Goal: Communication & Community: Answer question/provide support

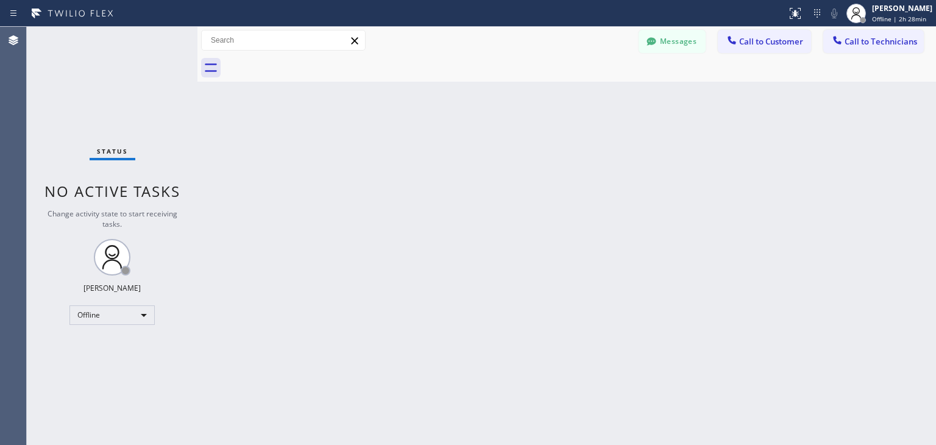
scroll to position [15695, 0]
click at [870, 21] on div at bounding box center [856, 13] width 27 height 27
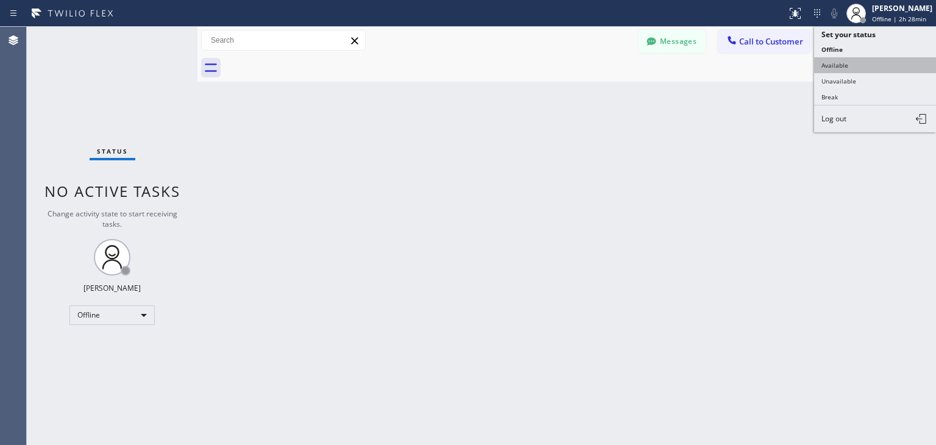
click at [868, 70] on button "Available" at bounding box center [876, 65] width 122 height 16
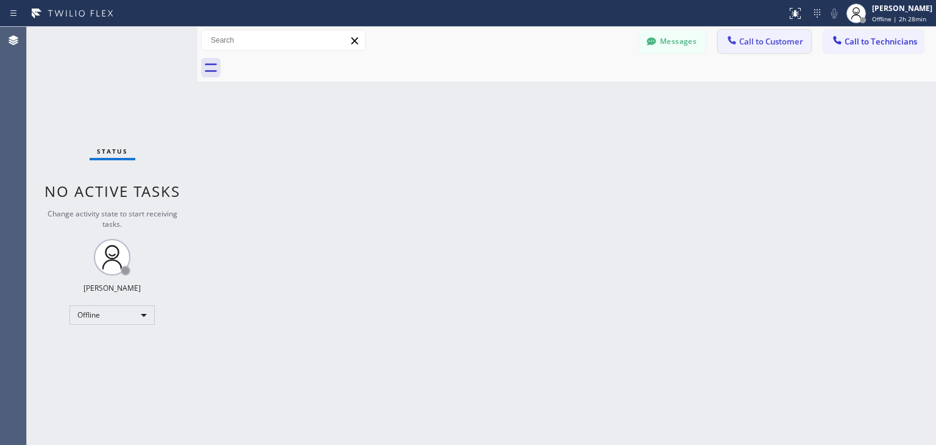
click at [756, 32] on button "Call to Customer" at bounding box center [764, 41] width 93 height 23
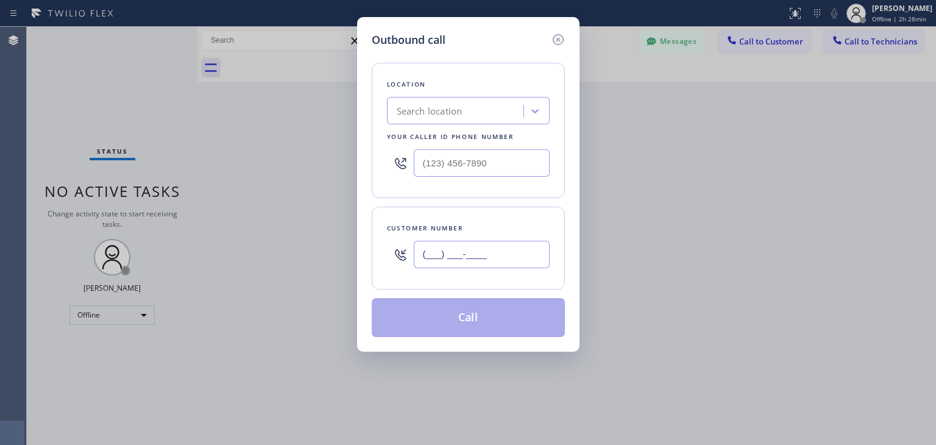
click at [487, 263] on input "(___) ___-____" at bounding box center [482, 254] width 136 height 27
paste input "415) 246-9994"
type input "[PHONE_NUMBER]"
click at [439, 133] on div "Your caller id phone number" at bounding box center [468, 136] width 163 height 13
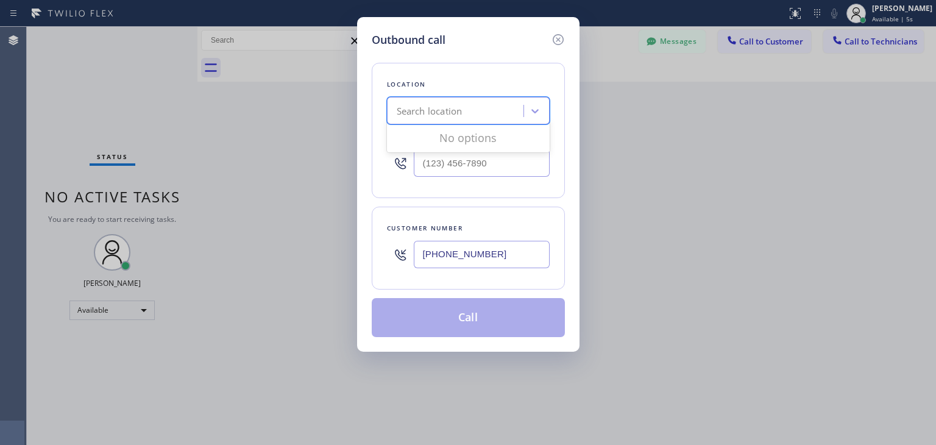
click at [464, 113] on div "Search location" at bounding box center [457, 111] width 133 height 21
paste input "Sunset Appliance Repairs [PERSON_NAME]"
type input "Sunset Appliance Repair"
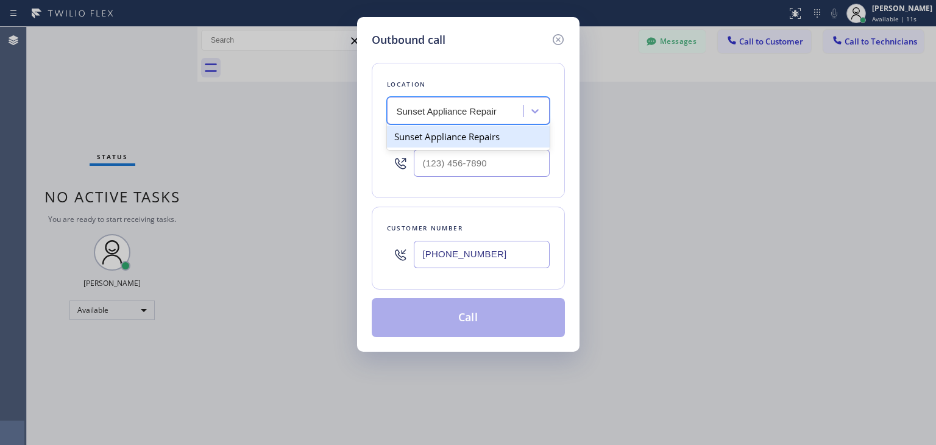
click at [537, 137] on div "Sunset Appliance Repairs" at bounding box center [468, 137] width 163 height 22
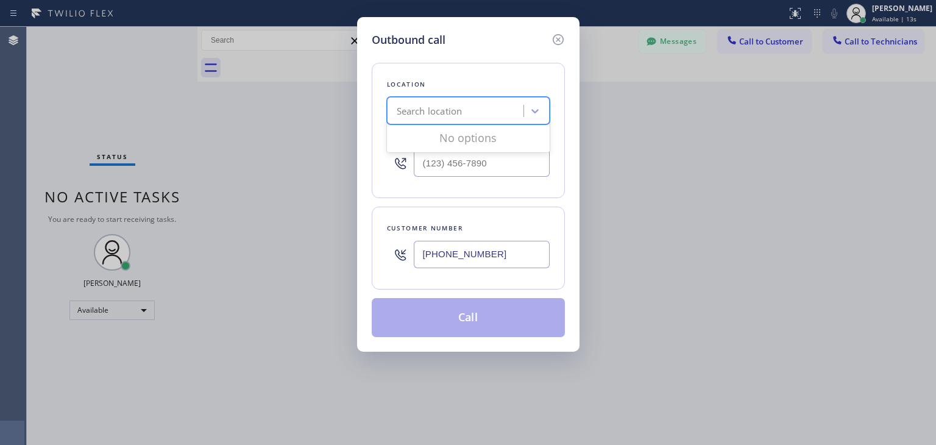
click at [489, 113] on div "Search location" at bounding box center [457, 111] width 133 height 21
paste input "Sunset Appliance Repairs [PERSON_NAME]"
type input "Sunset Appliance Repairs"
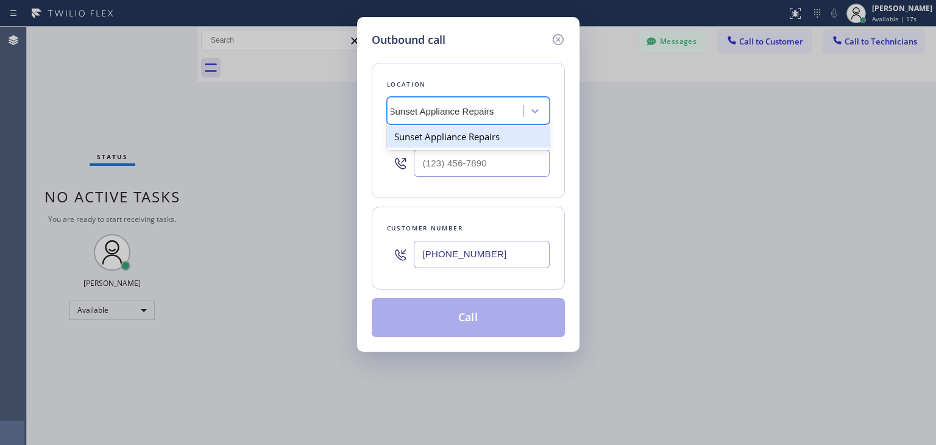
click at [485, 129] on div "Sunset Appliance Repairs" at bounding box center [468, 137] width 163 height 22
type input "[PHONE_NUMBER]"
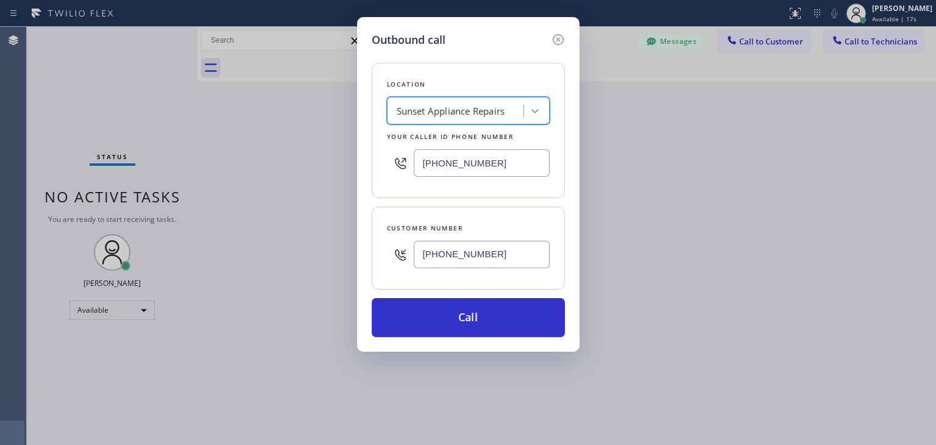
scroll to position [0, 0]
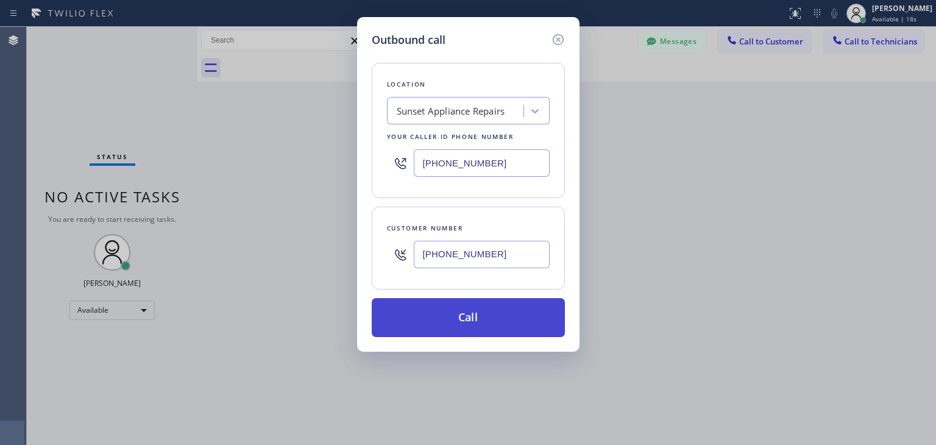
click at [456, 324] on button "Call" at bounding box center [468, 317] width 193 height 39
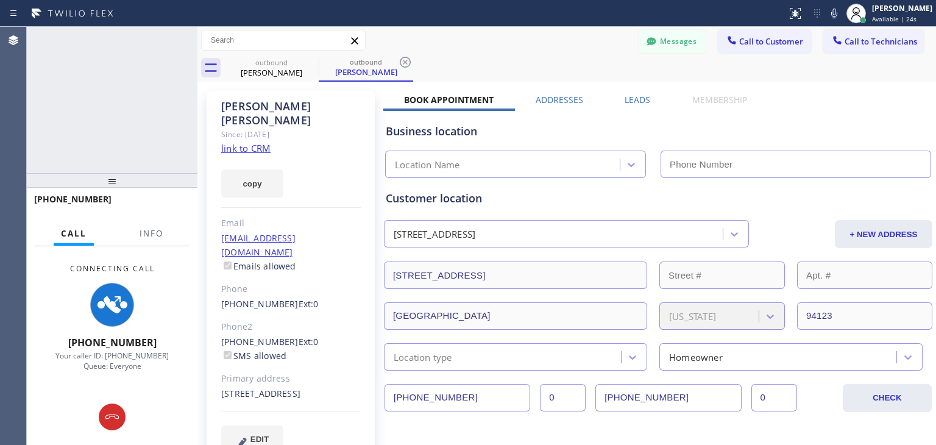
type input "[PHONE_NUMBER]"
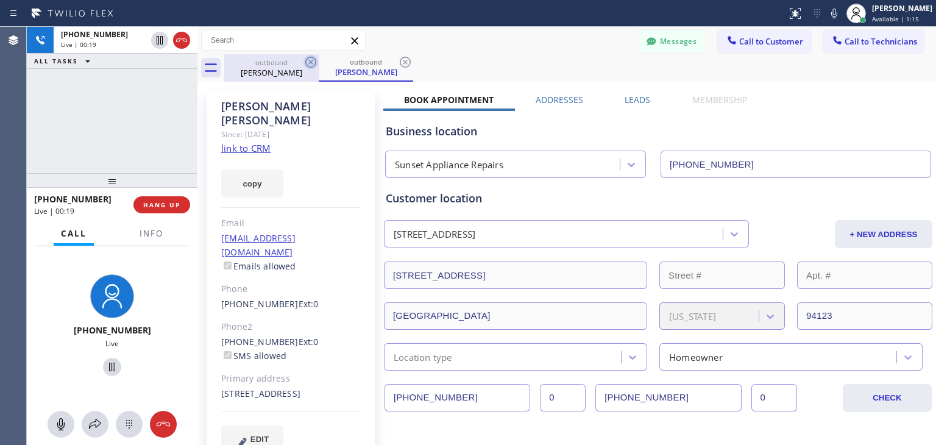
click at [310, 62] on icon at bounding box center [310, 62] width 11 height 11
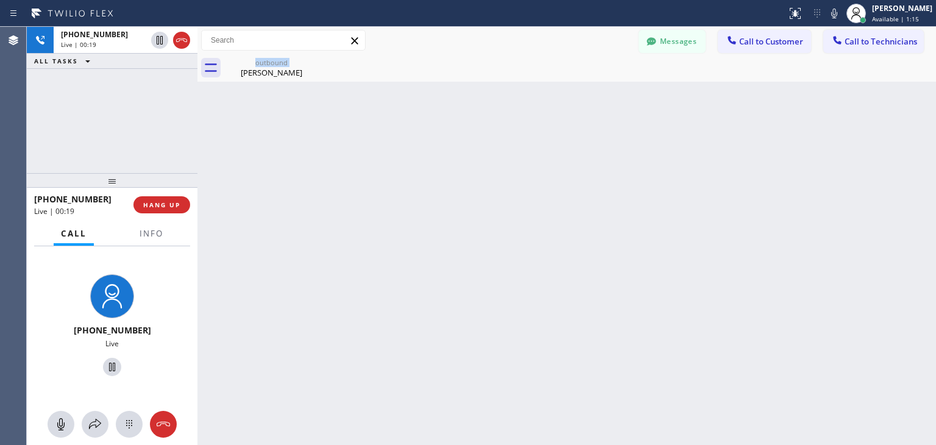
click at [310, 62] on div "outbound [PERSON_NAME]" at bounding box center [271, 67] width 94 height 27
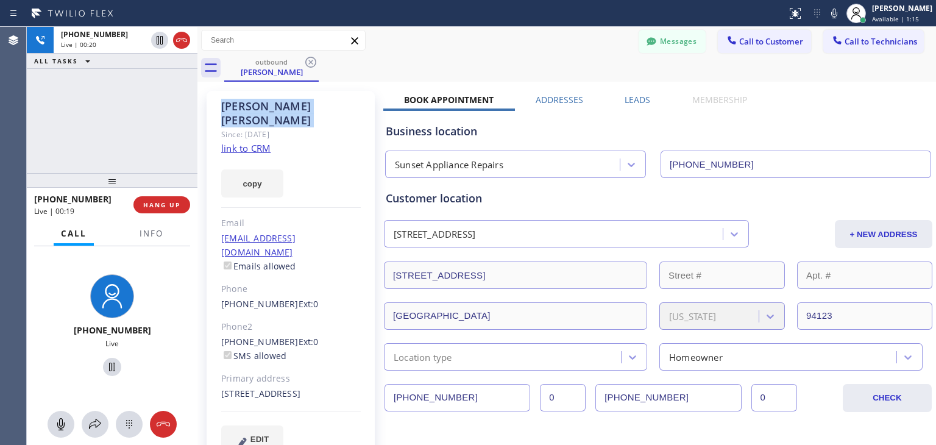
click at [310, 62] on icon at bounding box center [310, 62] width 11 height 11
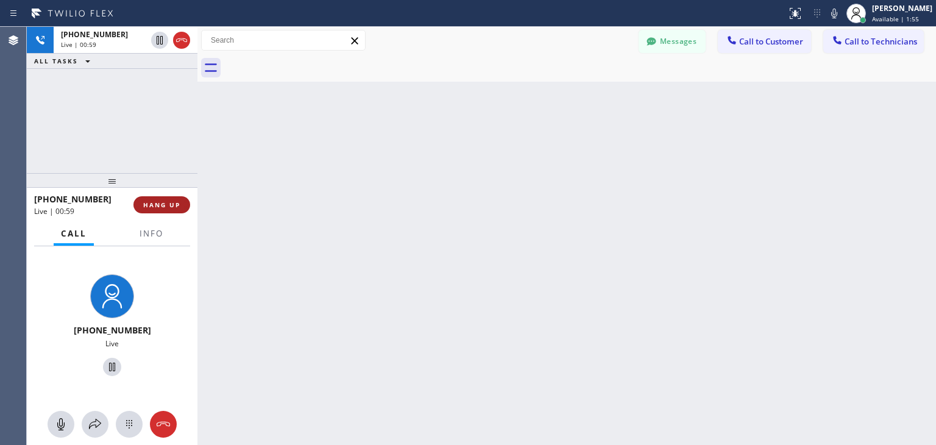
click at [149, 202] on span "HANG UP" at bounding box center [161, 205] width 37 height 9
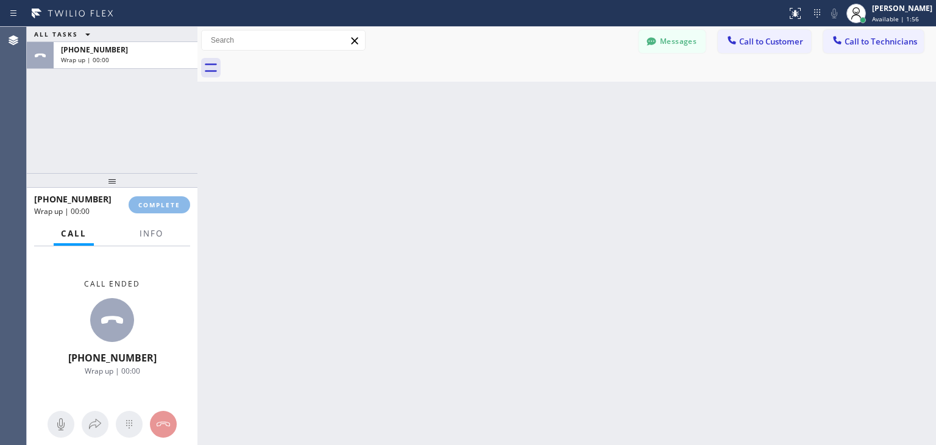
click at [657, 0] on html "Status report No issues detected If you experience an issue, please download th…" at bounding box center [468, 222] width 936 height 445
click at [773, 40] on span "Call to Customer" at bounding box center [772, 41] width 64 height 11
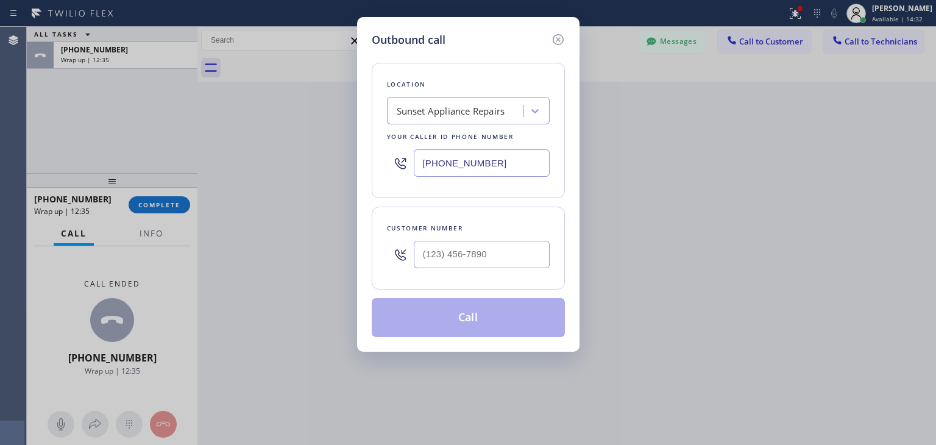
drag, startPoint x: 444, startPoint y: 167, endPoint x: 446, endPoint y: 228, distance: 61.0
click at [446, 228] on div "Location Sunset Appliance Repairs Your caller id phone number [PHONE_NUMBER] Cu…" at bounding box center [468, 192] width 193 height 289
paste input "408) 499-4178"
click at [448, 242] on input "(___) ___-____" at bounding box center [482, 254] width 136 height 27
type input "[PHONE_NUMBER]"
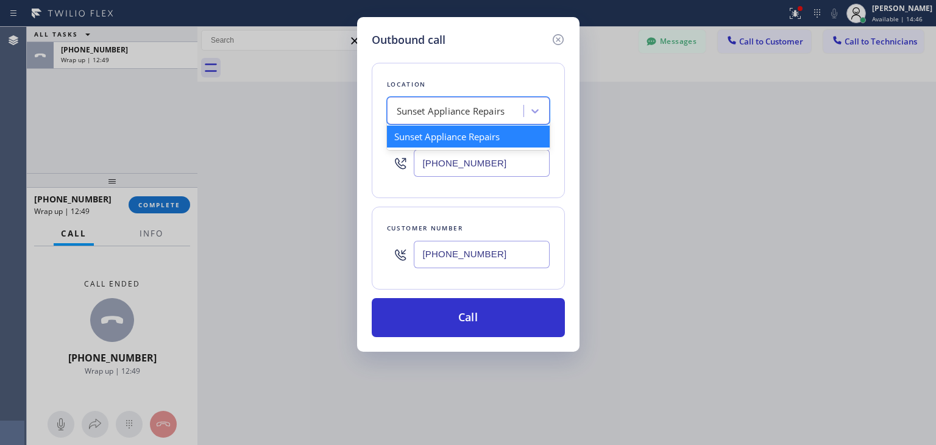
paste input "Subzero Repair Professionals"
type input "Subzero Repair Professionals"
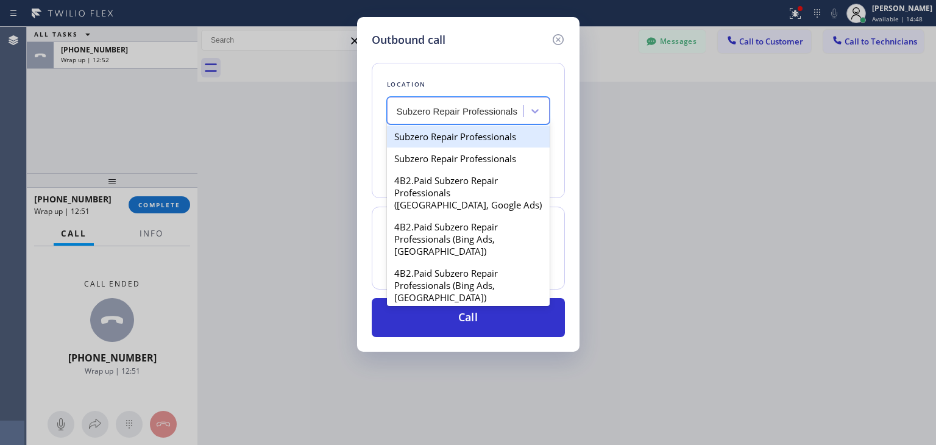
click at [500, 138] on div "Subzero Repair Professionals" at bounding box center [468, 137] width 163 height 22
type input "[PHONE_NUMBER]"
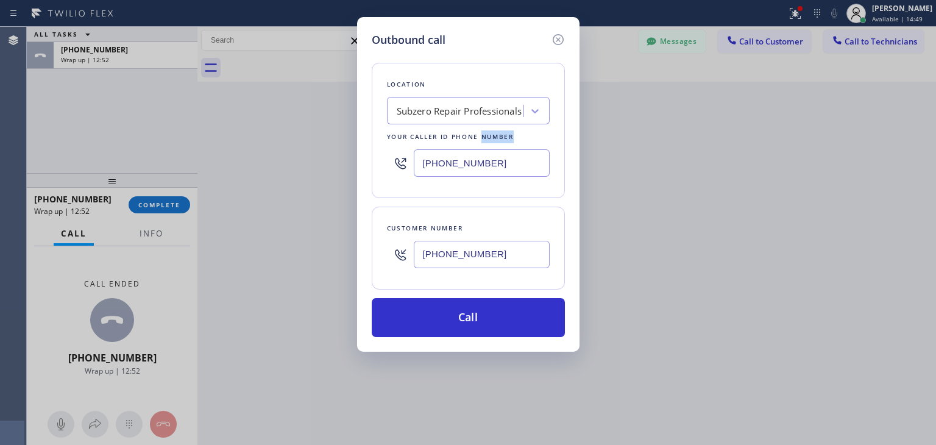
click at [500, 138] on div "Your caller id phone number" at bounding box center [468, 136] width 163 height 13
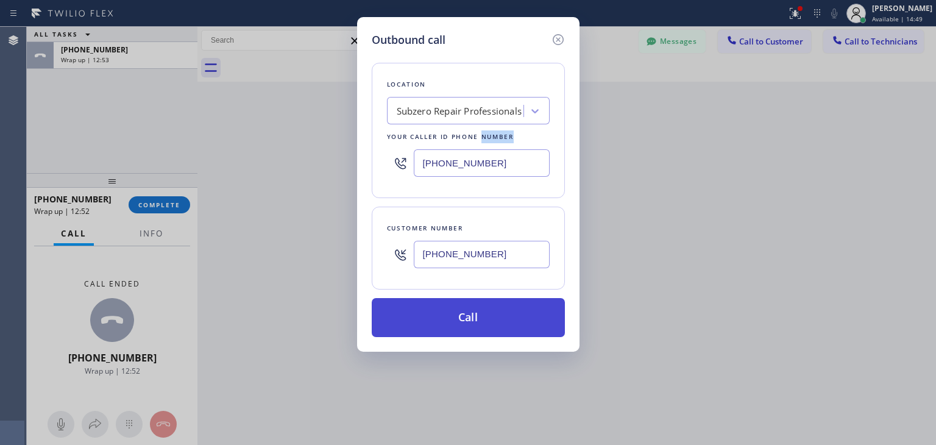
click at [501, 324] on button "Call" at bounding box center [468, 317] width 193 height 39
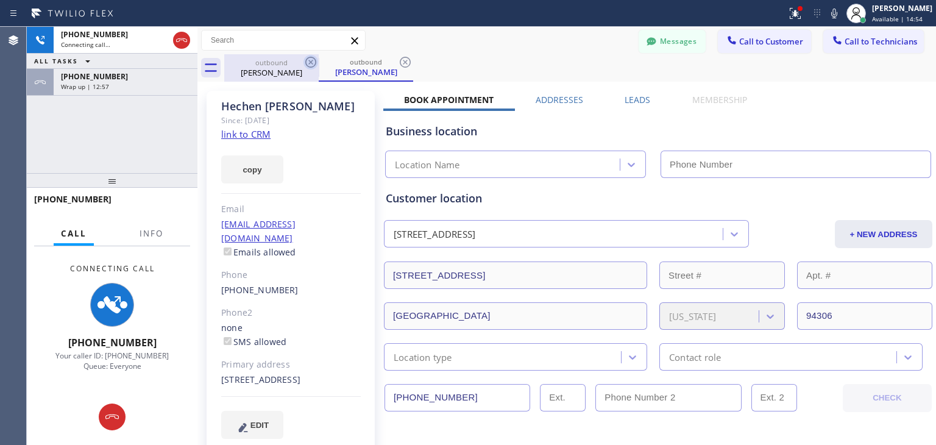
click at [310, 65] on icon at bounding box center [311, 62] width 15 height 15
click at [398, 65] on icon at bounding box center [405, 62] width 15 height 15
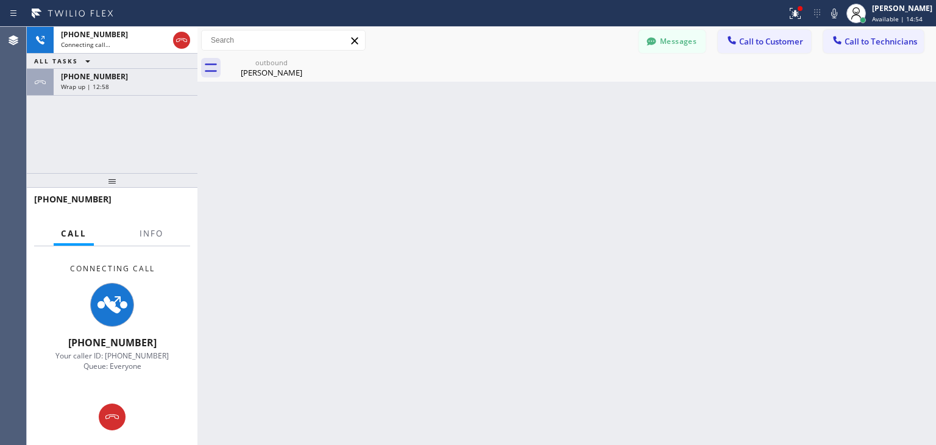
click at [0, 0] on icon at bounding box center [0, 0] width 0 height 0
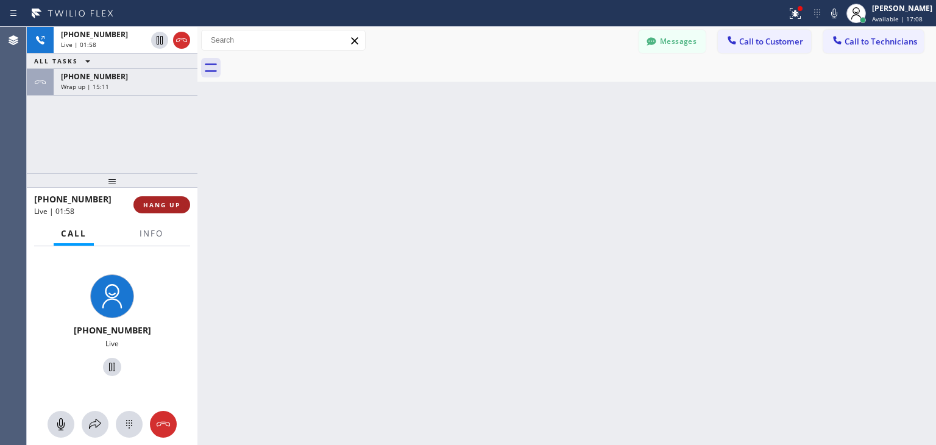
click at [156, 196] on button "HANG UP" at bounding box center [162, 204] width 57 height 17
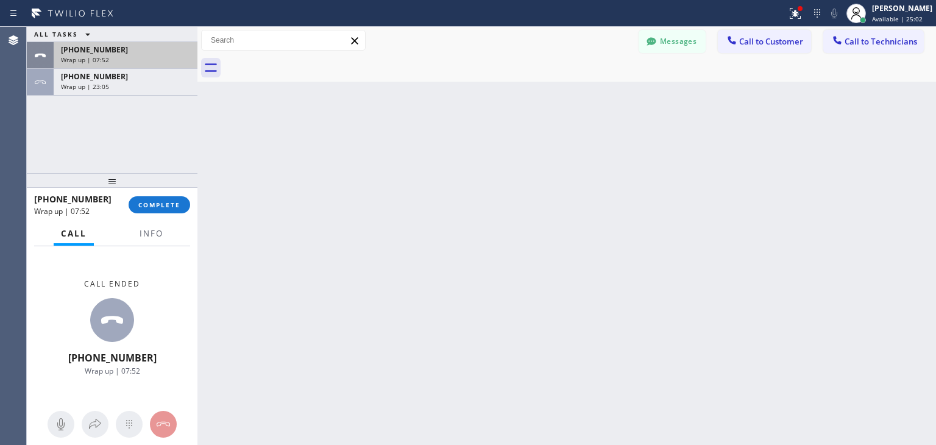
click at [89, 65] on div "[PHONE_NUMBER] Wrap up | 07:52" at bounding box center [123, 55] width 139 height 27
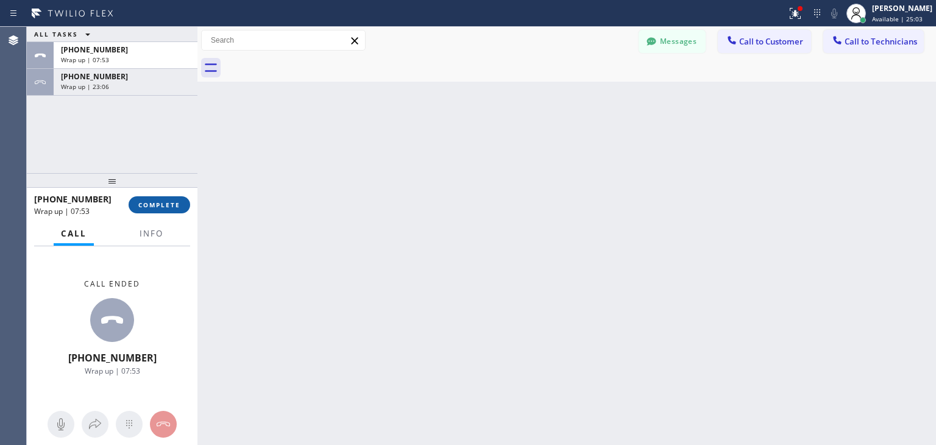
click at [152, 196] on button "COMPLETE" at bounding box center [160, 204] width 62 height 17
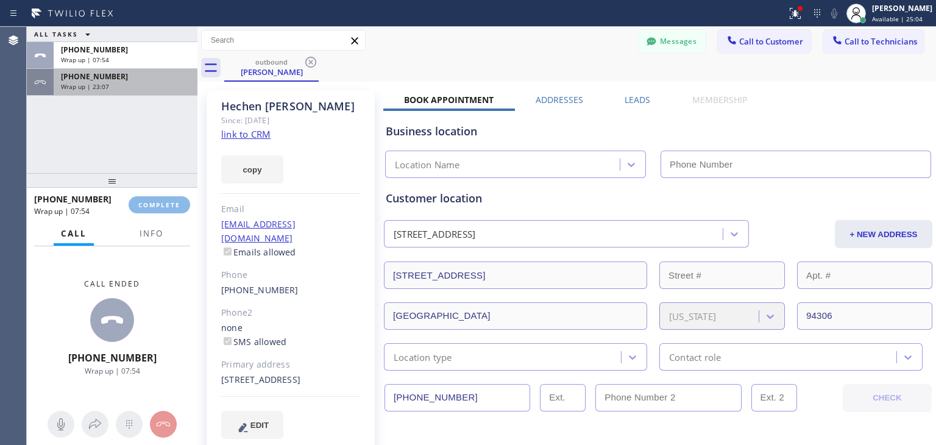
click at [123, 72] on div "[PHONE_NUMBER]" at bounding box center [125, 76] width 129 height 10
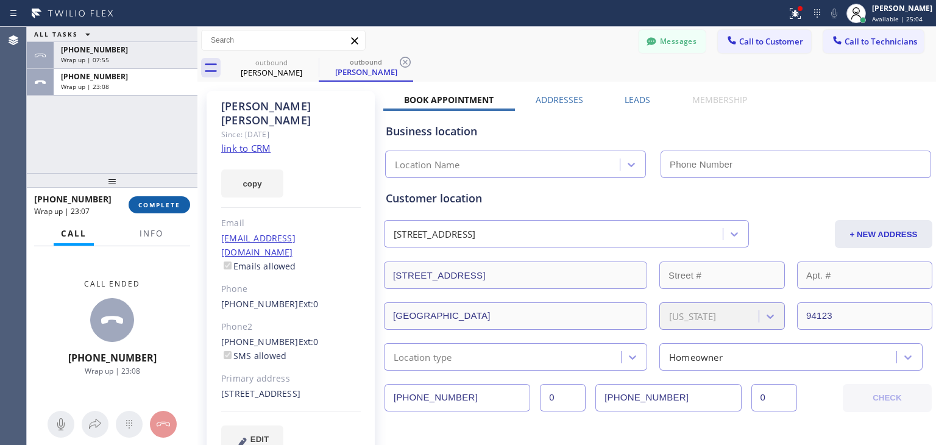
click at [144, 200] on div "ALL TASKS ALL TASKS ACTIVE TASKS TASKS IN WRAP UP [PHONE_NUMBER] Wrap up | 07:5…" at bounding box center [482, 236] width 910 height 418
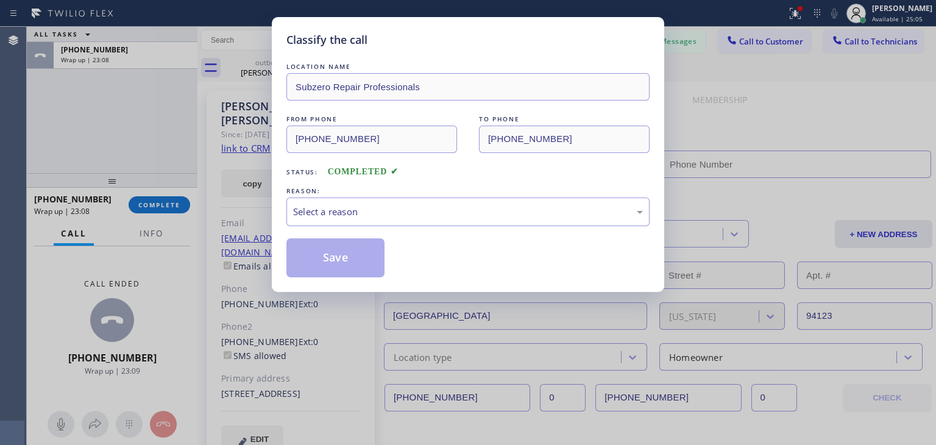
type input "[PHONE_NUMBER]"
drag, startPoint x: 369, startPoint y: 228, endPoint x: 405, endPoint y: 212, distance: 38.8
click at [405, 212] on div "LOCATION NAME Subzero Repair Professionals FROM PHONE [PHONE_NUMBER] TO PHONE […" at bounding box center [468, 168] width 363 height 217
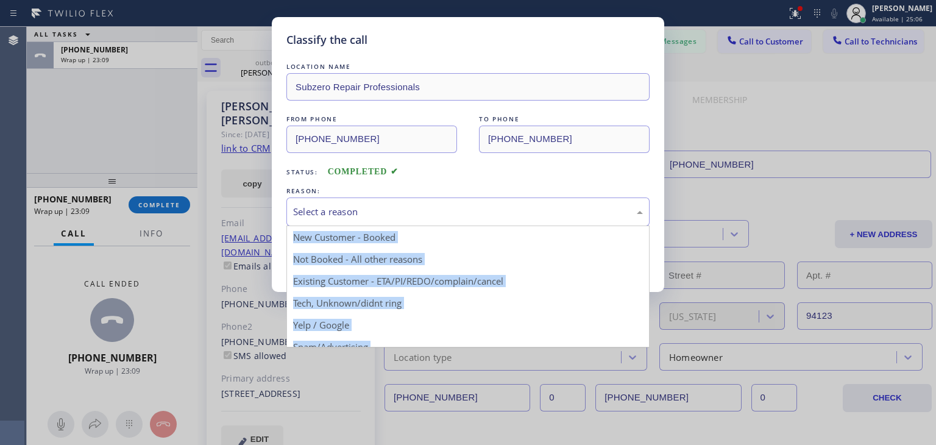
click at [405, 212] on div "Select a reason" at bounding box center [468, 212] width 350 height 14
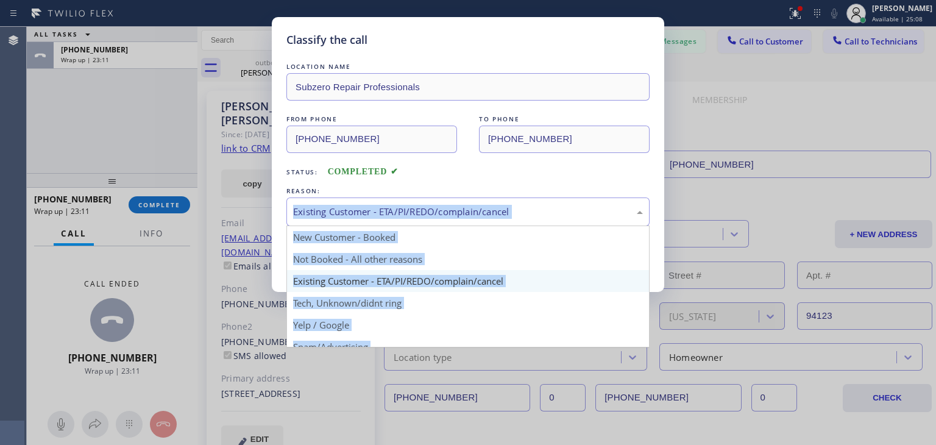
click at [304, 215] on div "Existing Customer - ETA/PI/REDO/complain/cancel" at bounding box center [468, 212] width 350 height 14
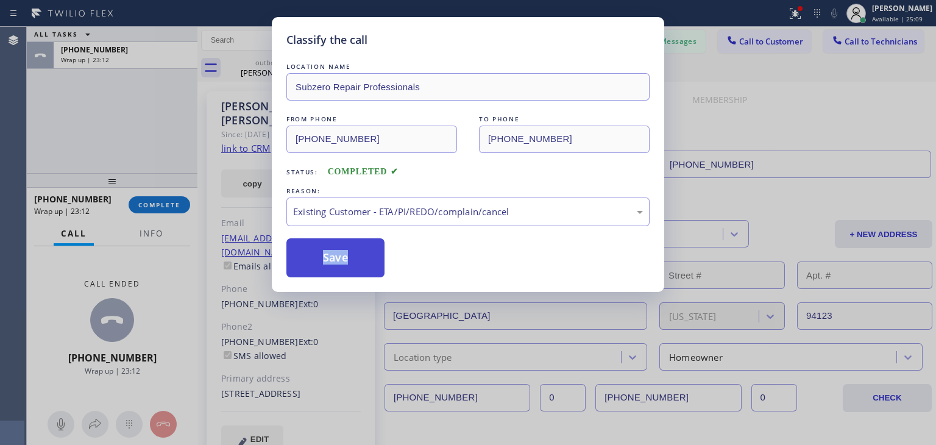
drag, startPoint x: 403, startPoint y: 286, endPoint x: 295, endPoint y: 256, distance: 112.0
click at [295, 256] on button "Save" at bounding box center [336, 257] width 98 height 39
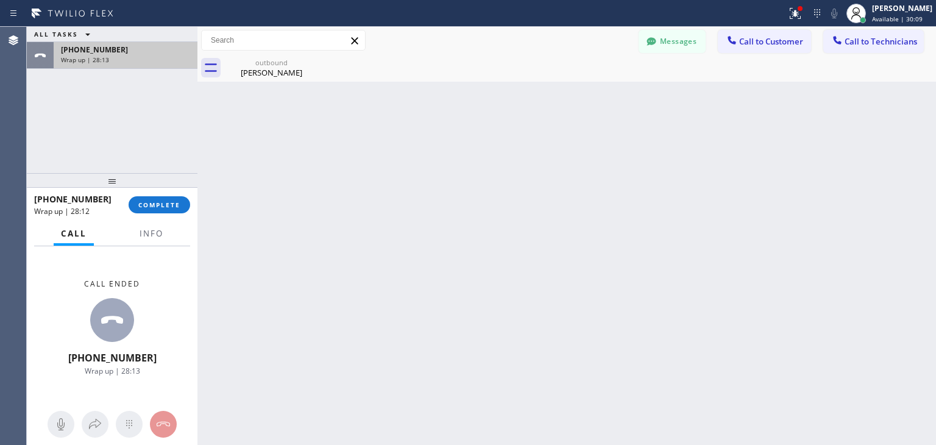
click at [166, 66] on div "[PHONE_NUMBER] Wrap up | 28:13" at bounding box center [123, 55] width 139 height 27
drag, startPoint x: 163, startPoint y: 188, endPoint x: 165, endPoint y: 209, distance: 20.8
click at [165, 188] on div at bounding box center [112, 180] width 171 height 15
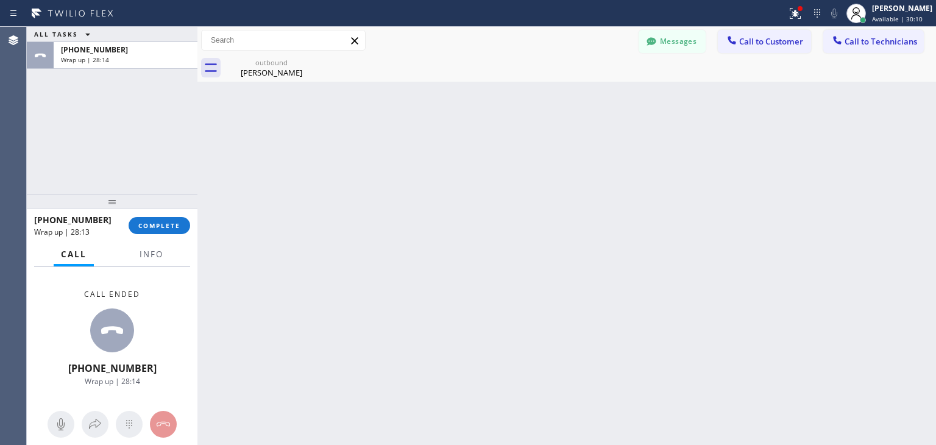
click at [165, 209] on div at bounding box center [112, 201] width 171 height 15
click at [163, 219] on button "COMPLETE" at bounding box center [160, 225] width 62 height 17
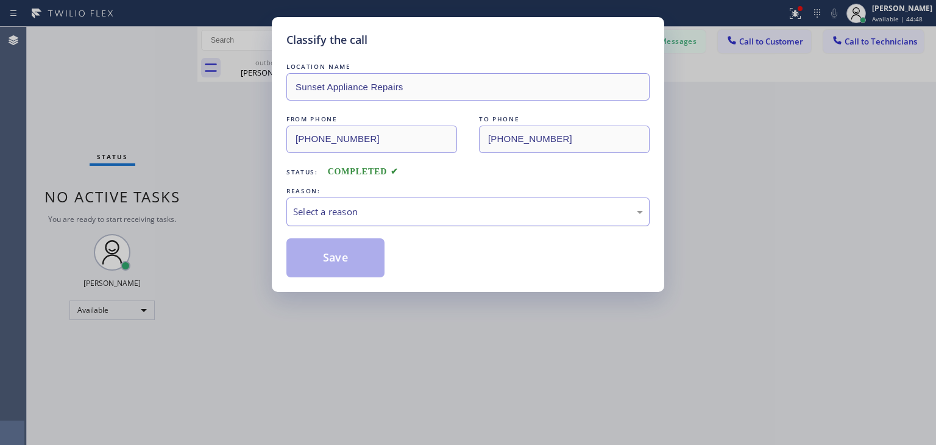
drag, startPoint x: 457, startPoint y: 237, endPoint x: 487, endPoint y: 213, distance: 38.7
click at [487, 213] on div "LOCATION NAME Sunset Appliance Repairs FROM PHONE [PHONE_NUMBER] TO PHONE [PHON…" at bounding box center [468, 168] width 363 height 217
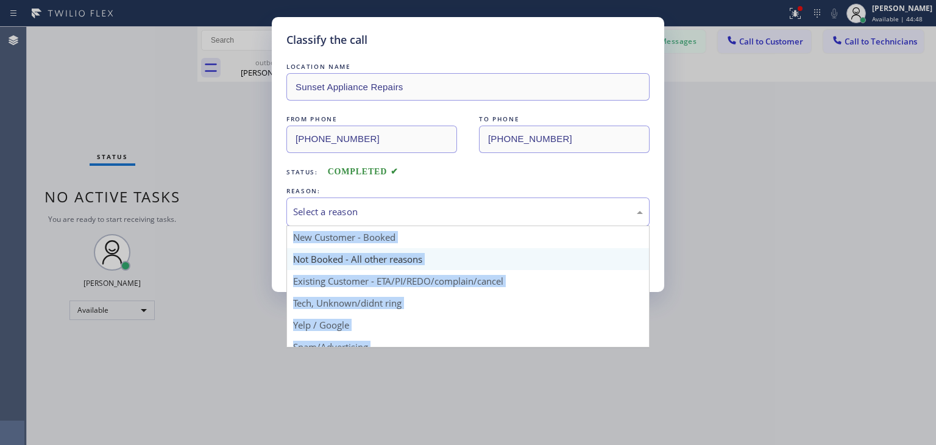
drag, startPoint x: 487, startPoint y: 213, endPoint x: 482, endPoint y: 259, distance: 46.6
click at [482, 226] on div "Select a reason New Customer - Booked Not Booked - All other reasons Existing C…" at bounding box center [468, 212] width 363 height 29
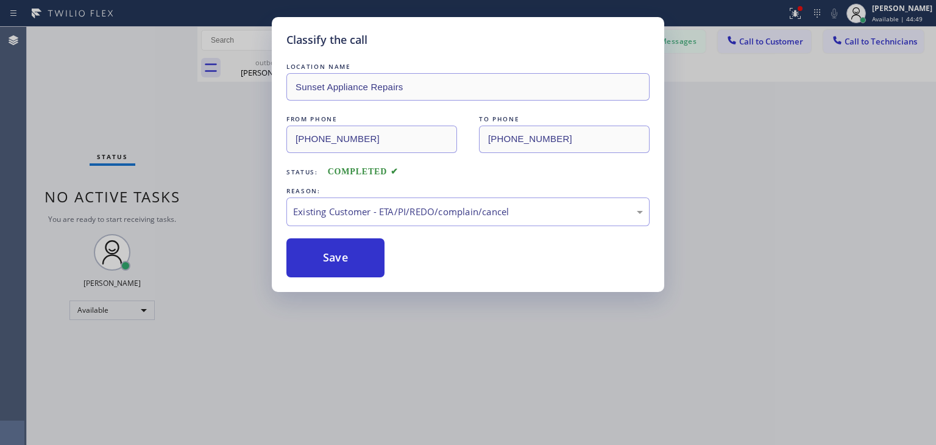
drag, startPoint x: 482, startPoint y: 280, endPoint x: 399, endPoint y: 265, distance: 84.4
drag, startPoint x: 399, startPoint y: 265, endPoint x: 365, endPoint y: 276, distance: 36.1
click at [365, 276] on div "Save" at bounding box center [468, 257] width 363 height 39
click at [365, 276] on button "Save" at bounding box center [336, 257] width 98 height 39
click at [678, 37] on div "Classify the call LOCATION NAME Sunset Appliance Repairs FROM PHONE [PHONE_NUMB…" at bounding box center [468, 222] width 936 height 445
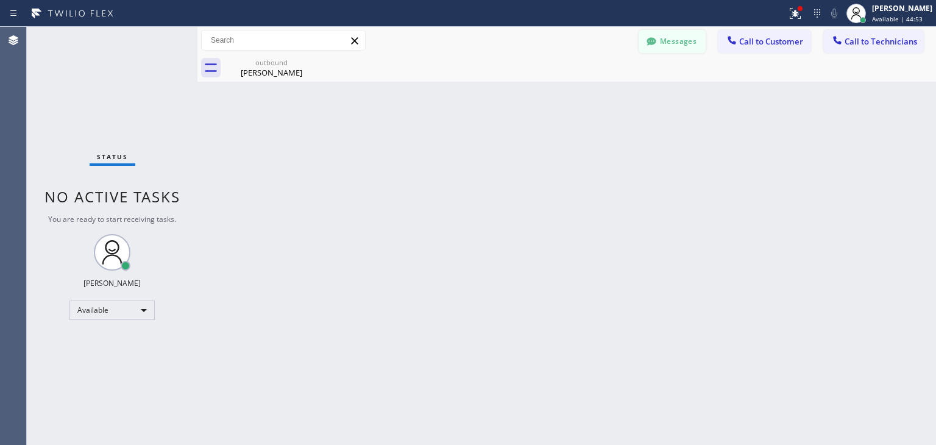
click at [681, 47] on button "Messages" at bounding box center [672, 41] width 67 height 23
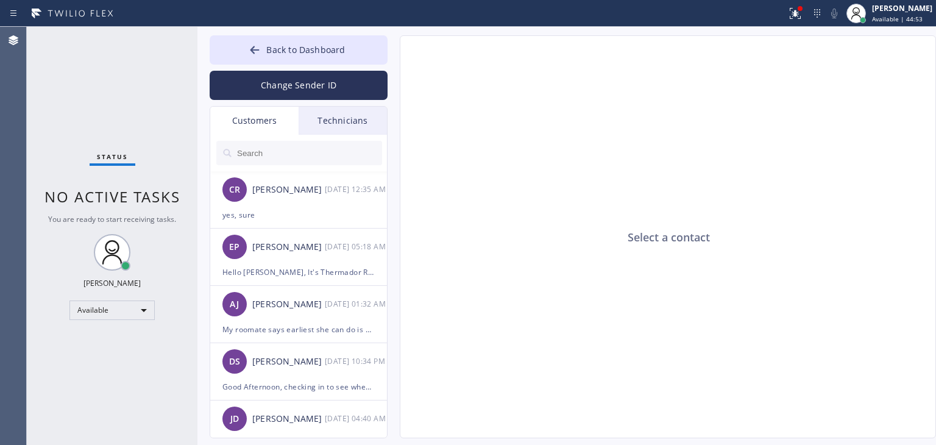
click at [251, 132] on div "Customers" at bounding box center [254, 121] width 88 height 28
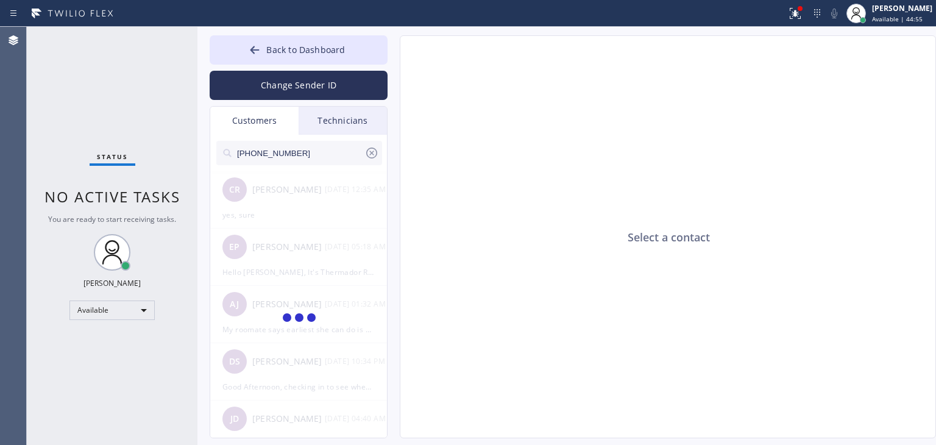
click at [317, 151] on input "[PHONE_NUMBER]" at bounding box center [300, 153] width 129 height 24
click at [317, 151] on input "(626) 489-865_" at bounding box center [300, 153] width 129 height 24
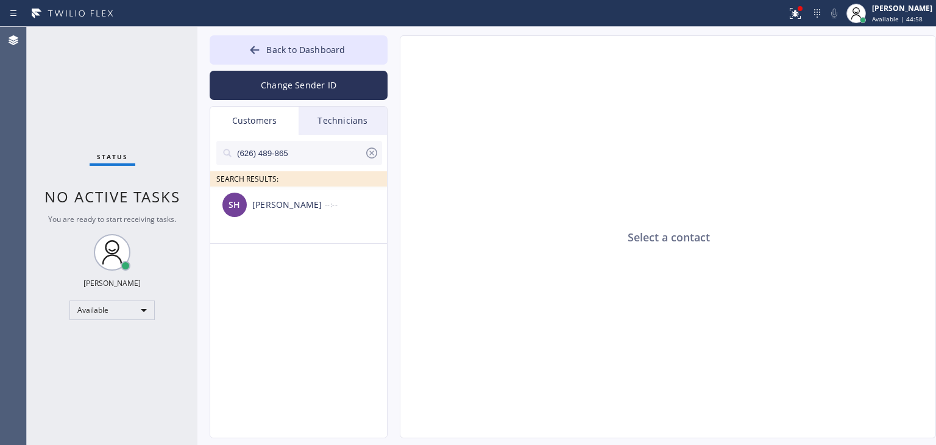
type input "(626) 489-865"
click at [329, 232] on li "SH [PERSON_NAME] --:--" at bounding box center [299, 215] width 178 height 57
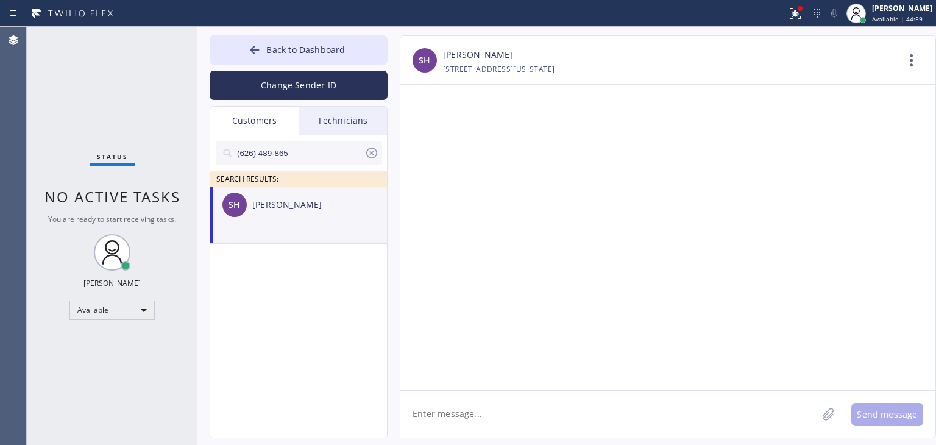
click at [549, 398] on textarea at bounding box center [609, 414] width 417 height 47
click at [561, 403] on textarea "Hello [PERSON_NAME], It's" at bounding box center [620, 414] width 439 height 47
paste textarea "Appliance Repair Guys in [GEOGRAPHIC_DATA]"
click at [660, 415] on textarea "Hello [PERSON_NAME], It's Appliance Repair Guys in [GEOGRAPHIC_DATA]" at bounding box center [620, 414] width 439 height 47
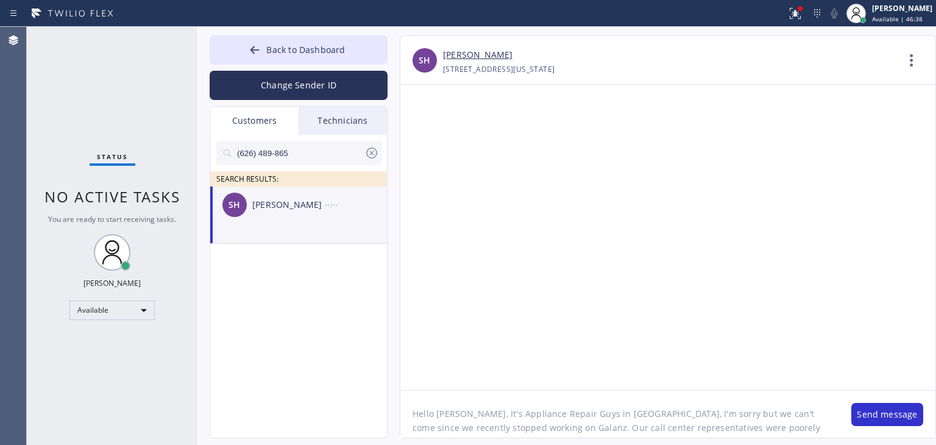
scroll to position [10, 0]
click at [741, 432] on textarea "Hello [PERSON_NAME], It's Appliance Repair Guys in [GEOGRAPHIC_DATA], I'm sorry…" at bounding box center [620, 414] width 439 height 47
type textarea "Hello [PERSON_NAME], It's Appliance Repair Guys in [GEOGRAPHIC_DATA], I'm sorry…"
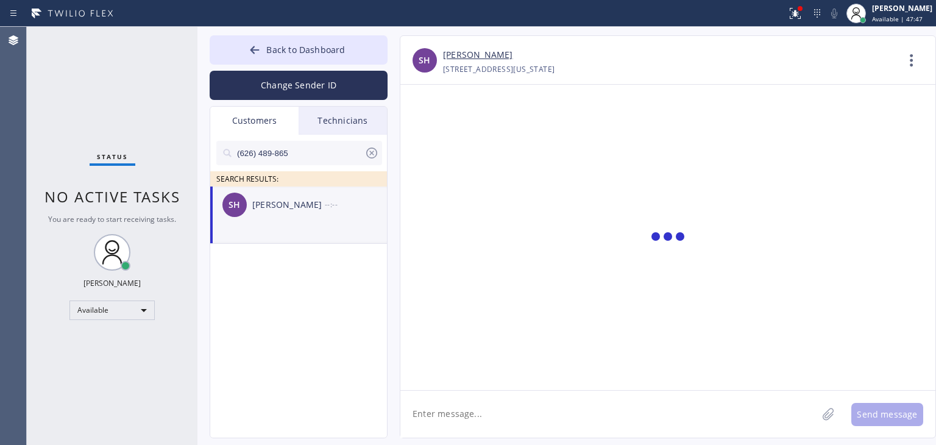
scroll to position [0, 0]
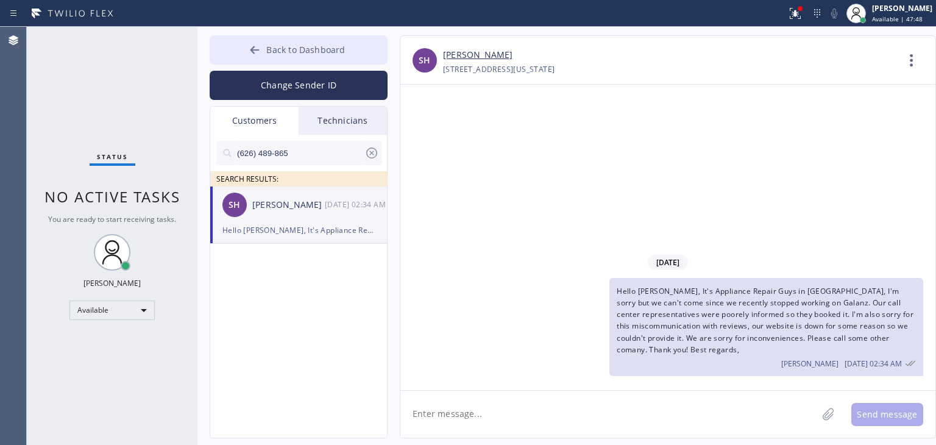
click at [358, 52] on button "Back to Dashboard" at bounding box center [299, 49] width 178 height 29
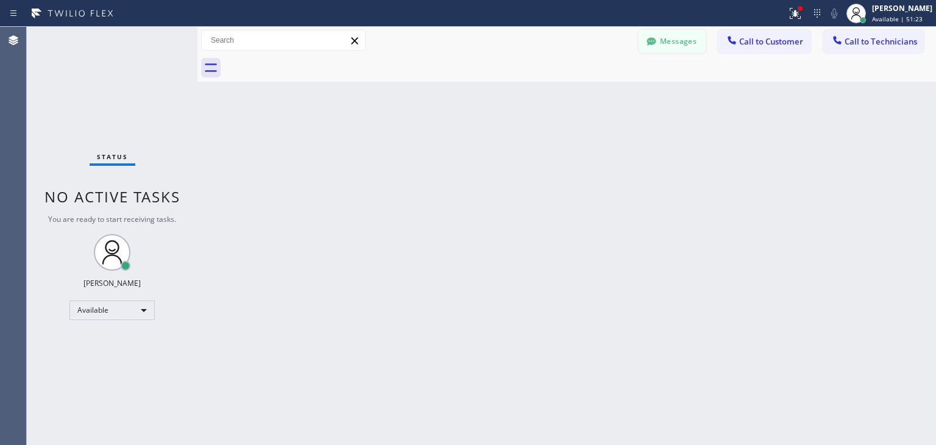
click at [676, 52] on button "Messages" at bounding box center [672, 41] width 67 height 23
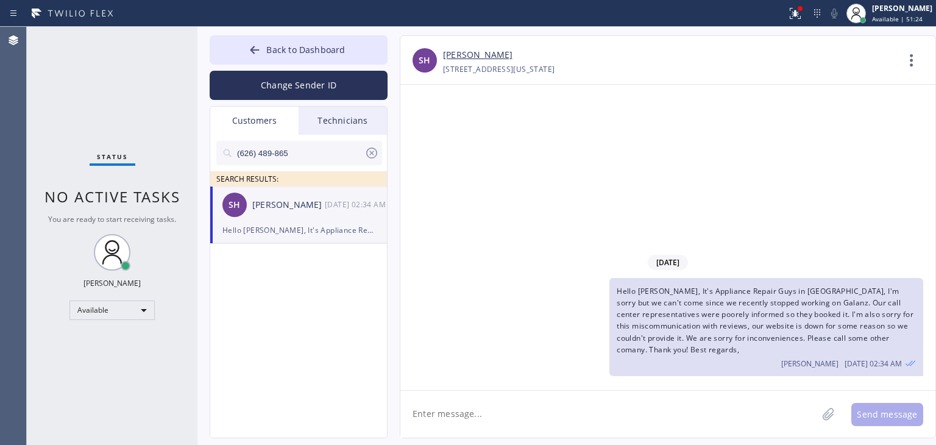
click at [349, 107] on div "Technicians" at bounding box center [343, 121] width 88 height 28
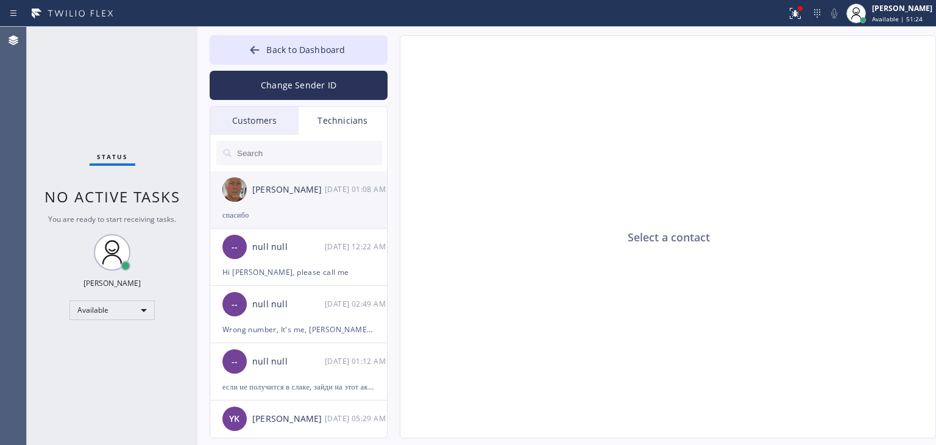
click at [313, 180] on div "[PERSON_NAME] [DATE] 01:08 AM" at bounding box center [299, 189] width 178 height 37
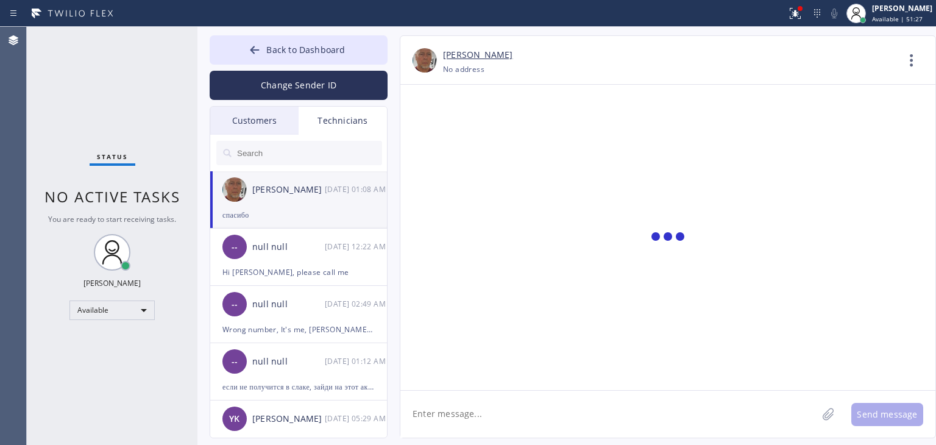
click at [515, 398] on textarea at bounding box center [609, 414] width 417 height 47
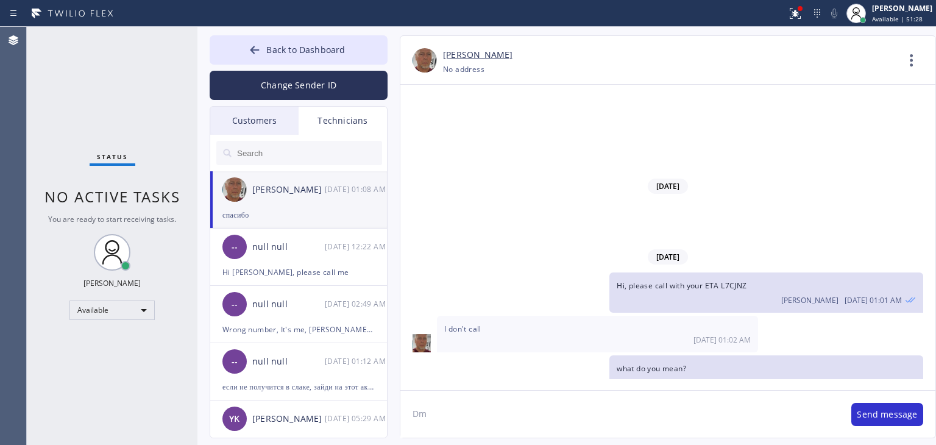
type textarea "D"
paste textarea "IUGH4R"
type textarea "IUGH4R what about this one?"
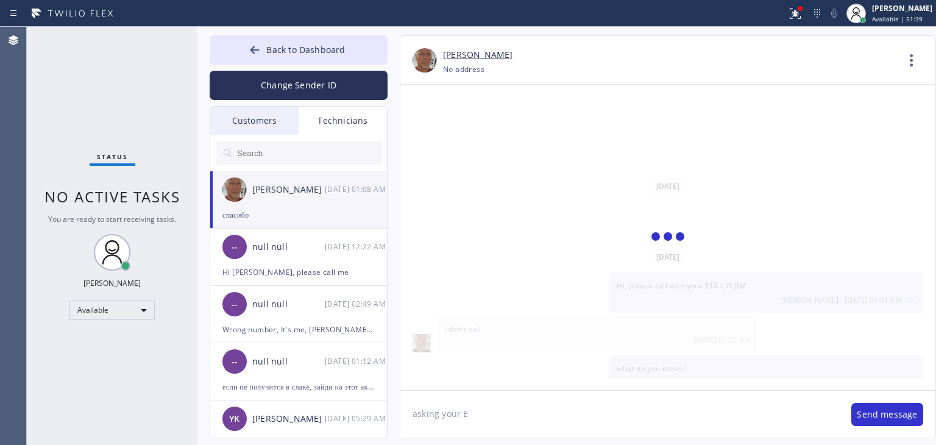
scroll to position [15737, 0]
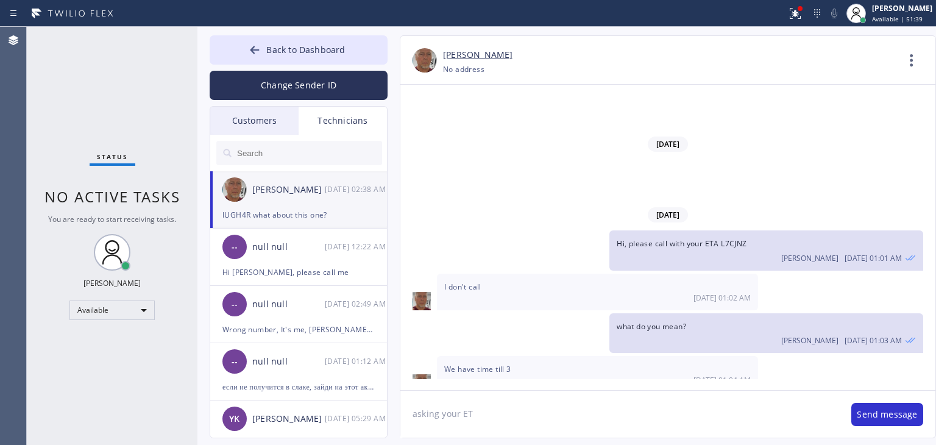
type textarea "asking your ETA"
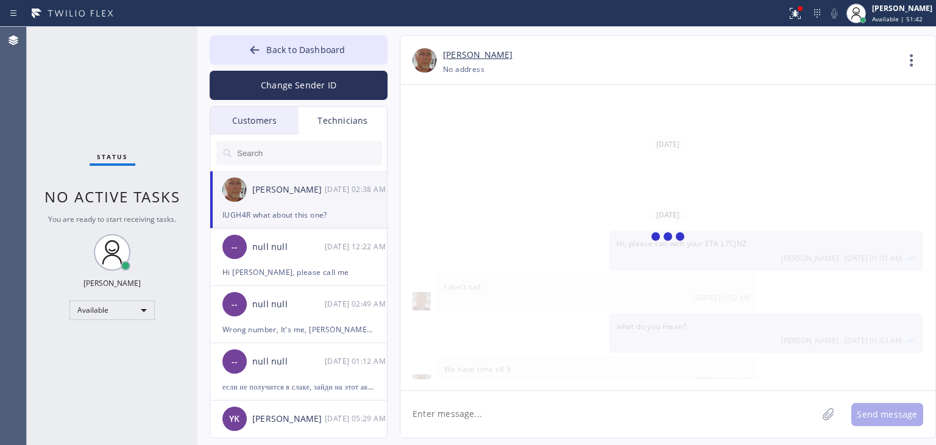
scroll to position [15779, 0]
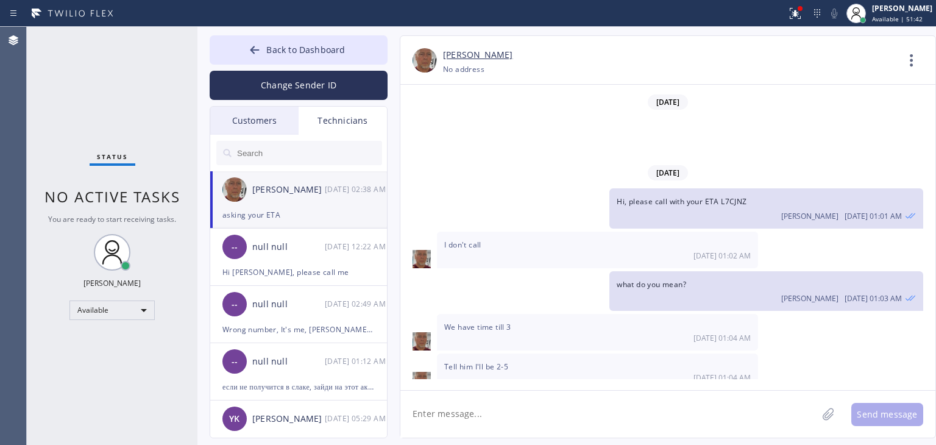
click at [634, 421] on textarea at bounding box center [609, 414] width 417 height 47
click at [599, 401] on textarea at bounding box center [609, 414] width 417 height 47
type textarea "please call, he hung up"
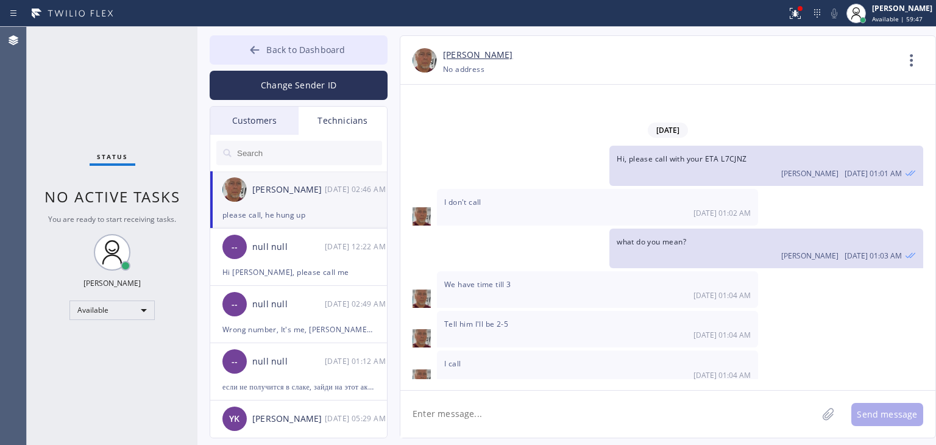
click at [346, 38] on button "Back to Dashboard" at bounding box center [299, 49] width 178 height 29
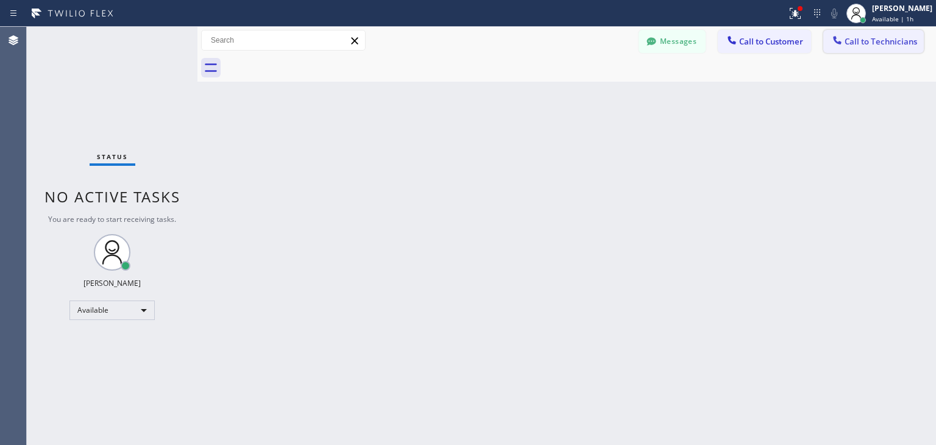
click at [878, 36] on span "Call to Technicians" at bounding box center [881, 41] width 73 height 11
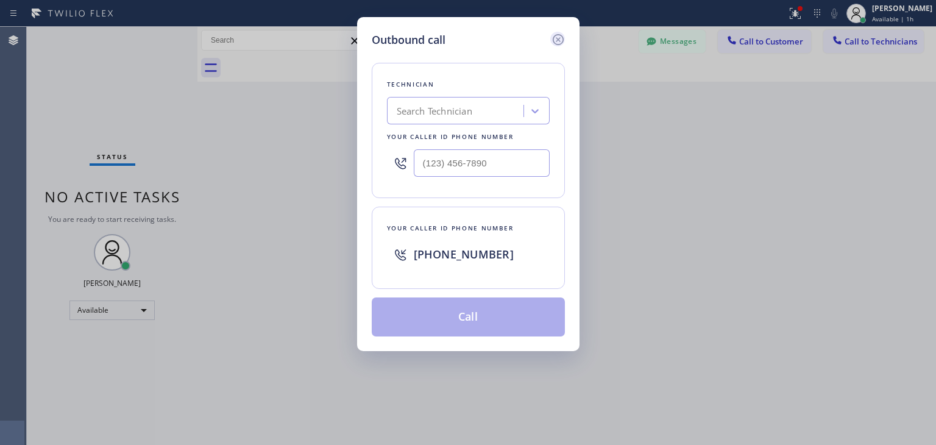
click at [554, 43] on icon at bounding box center [558, 39] width 15 height 15
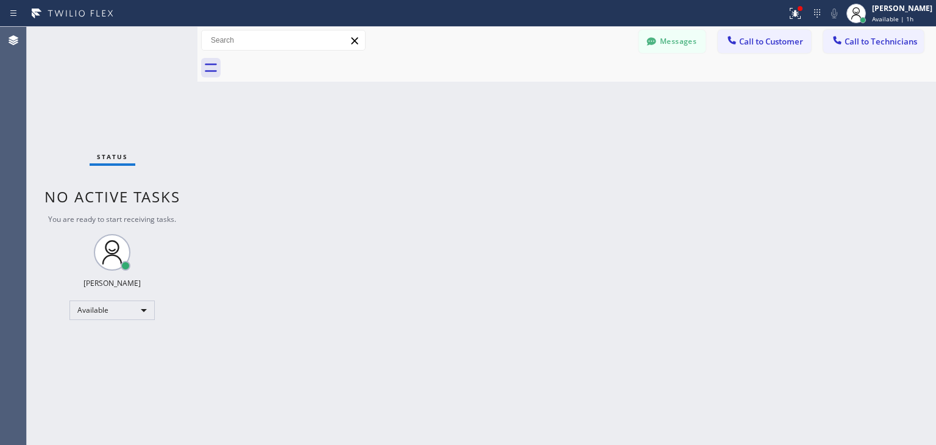
click at [718, 49] on div "Messages" at bounding box center [678, 40] width 79 height 21
click at [728, 47] on div at bounding box center [732, 41] width 15 height 15
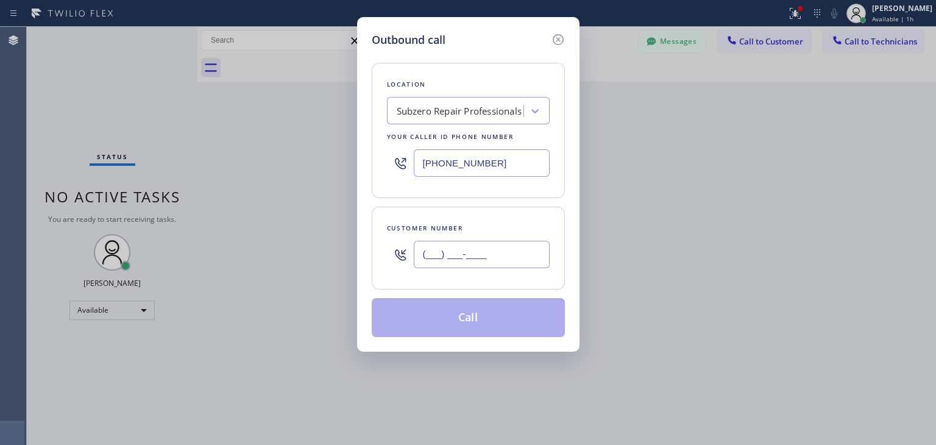
click at [463, 241] on input "(___) ___-____" at bounding box center [482, 254] width 136 height 27
paste input "708) 205-1867"
type input "[PHONE_NUMBER]"
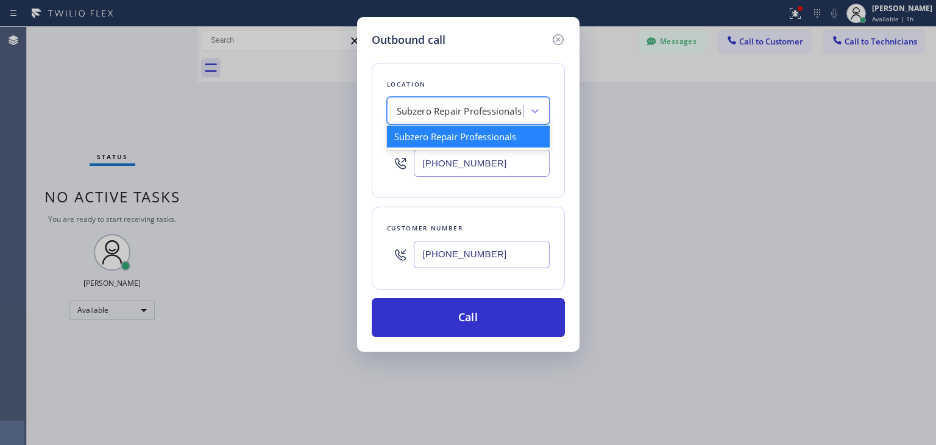
paste input "Sub Zero Refrigerator Repair [GEOGRAPHIC_DATA]"
type input "Sub Zero Refrigerator Repair [GEOGRAPHIC_DATA]"
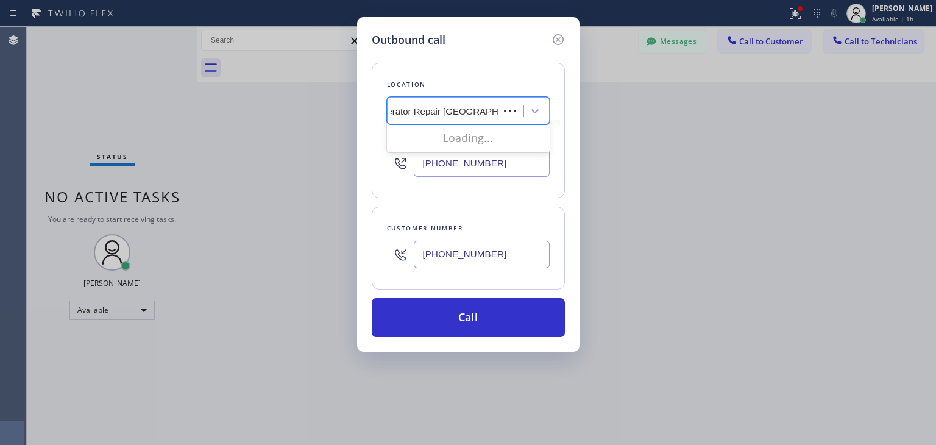
scroll to position [0, 56]
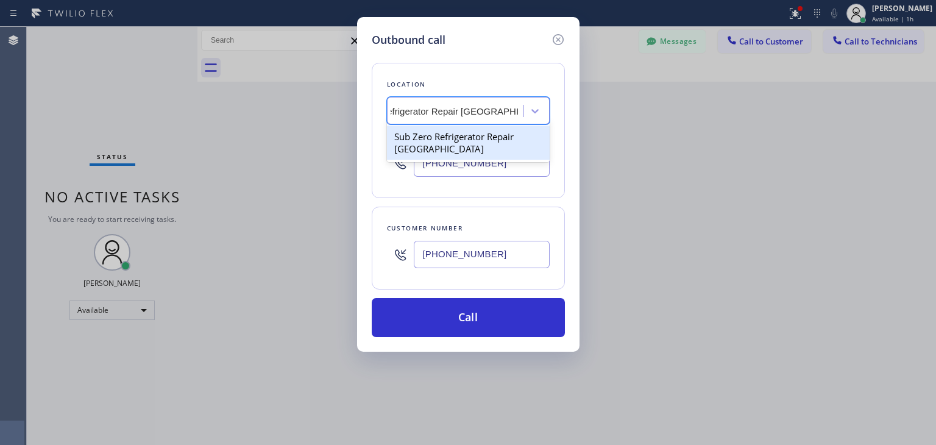
click at [483, 129] on div "Sub Zero Refrigerator Repair [GEOGRAPHIC_DATA]" at bounding box center [468, 143] width 163 height 34
type input "[PHONE_NUMBER]"
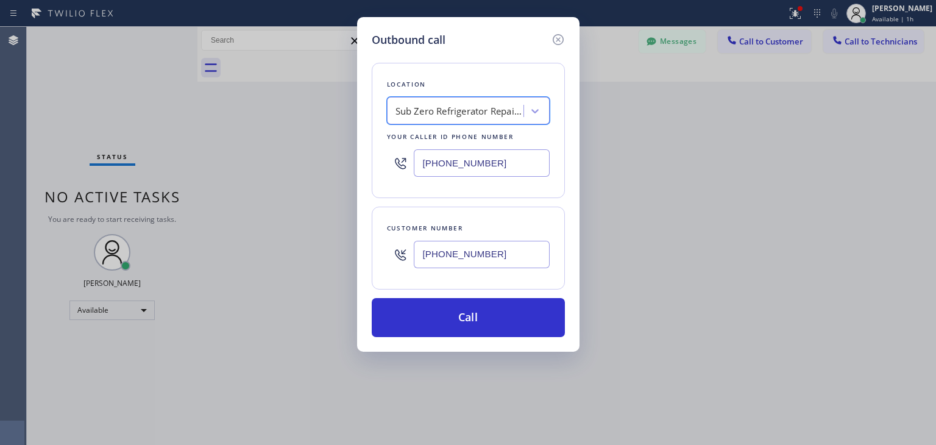
scroll to position [0, 1]
click at [480, 294] on div "Location Sub Zero Refrigerator Repair [GEOGRAPHIC_DATA] Your caller id phone nu…" at bounding box center [468, 192] width 193 height 289
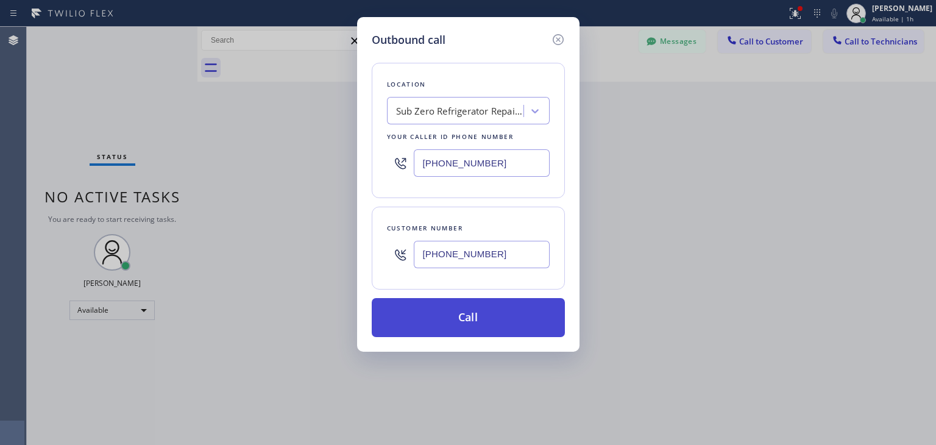
click at [483, 308] on button "Call" at bounding box center [468, 317] width 193 height 39
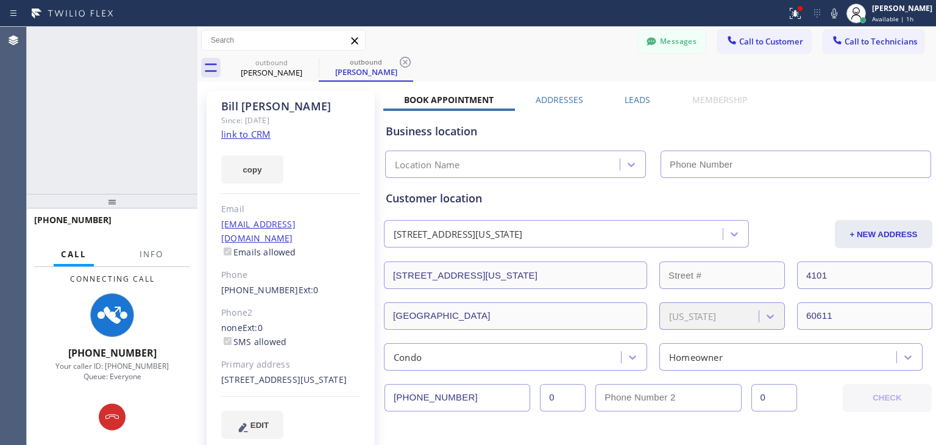
type input "[PHONE_NUMBER]"
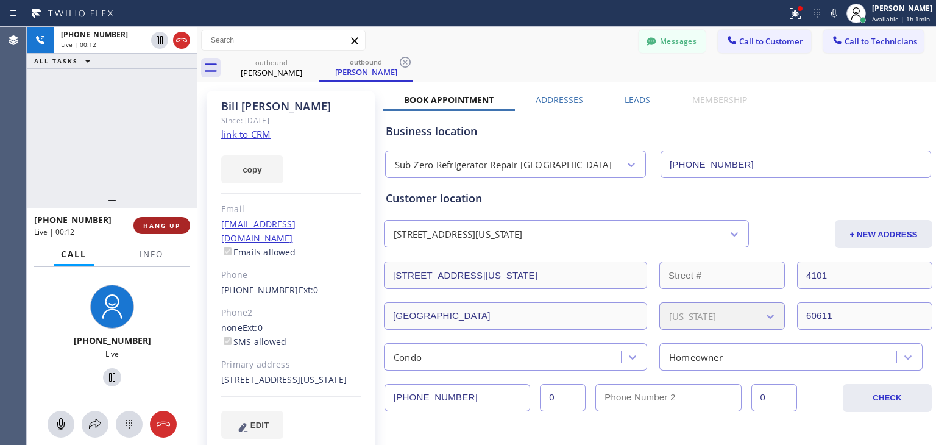
click at [155, 223] on span "HANG UP" at bounding box center [161, 225] width 37 height 9
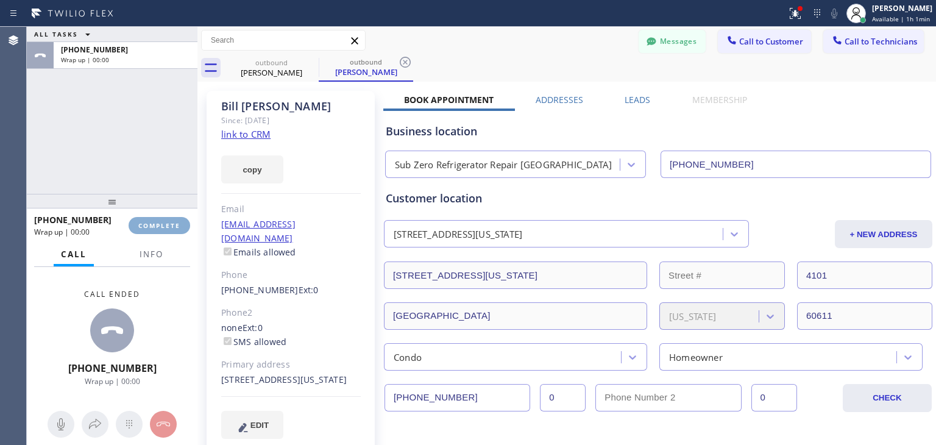
click at [155, 223] on span "COMPLETE" at bounding box center [159, 225] width 42 height 9
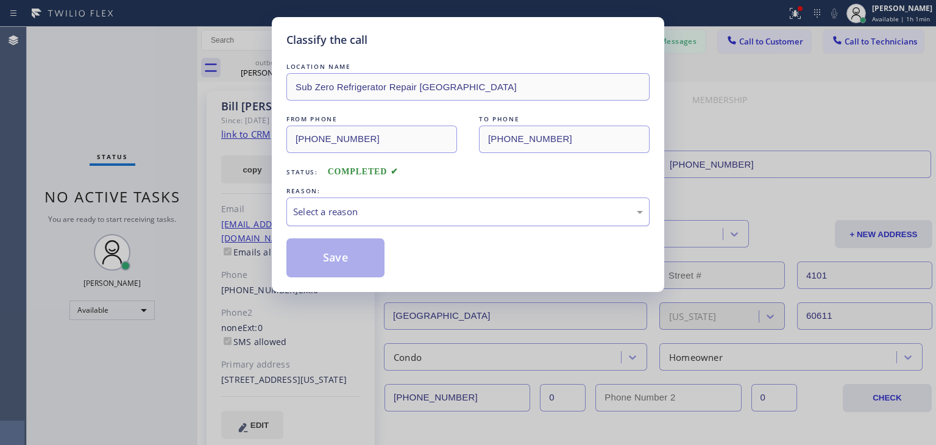
drag, startPoint x: 387, startPoint y: 195, endPoint x: 385, endPoint y: 210, distance: 14.7
click at [385, 210] on div "REASON: Select a reason" at bounding box center [468, 205] width 363 height 41
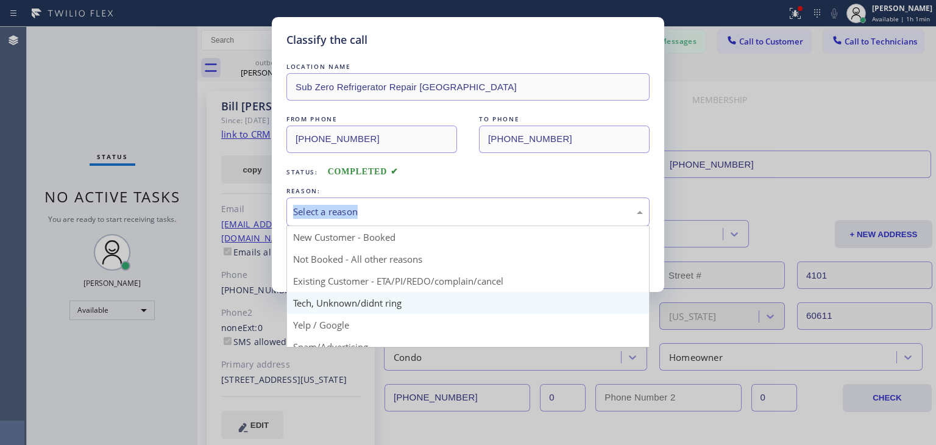
drag, startPoint x: 385, startPoint y: 210, endPoint x: 387, endPoint y: 292, distance: 82.3
click at [387, 226] on div "Select a reason New Customer - Booked Not Booked - All other reasons Existing C…" at bounding box center [468, 212] width 363 height 29
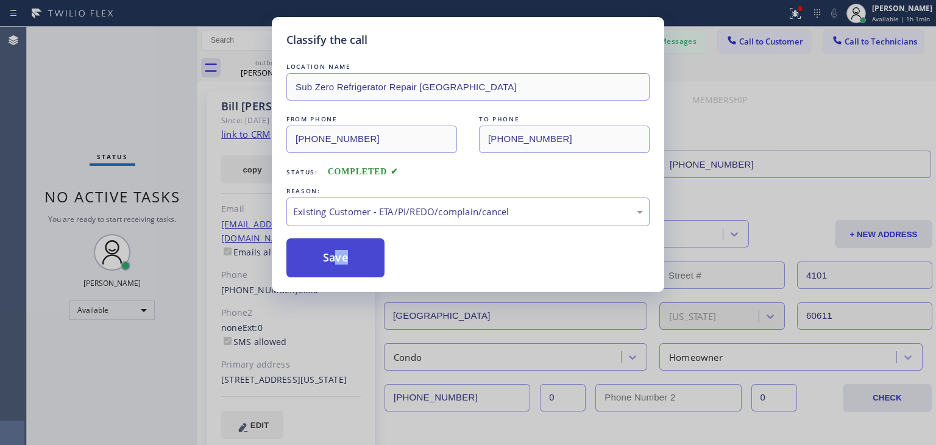
drag, startPoint x: 397, startPoint y: 276, endPoint x: 334, endPoint y: 258, distance: 65.4
click at [334, 258] on button "Save" at bounding box center [336, 257] width 98 height 39
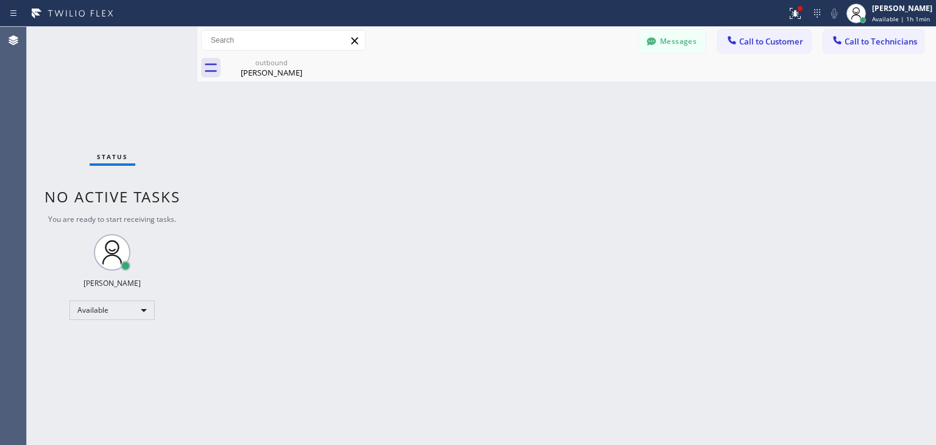
click at [761, 52] on button "Call to Customer" at bounding box center [764, 41] width 93 height 23
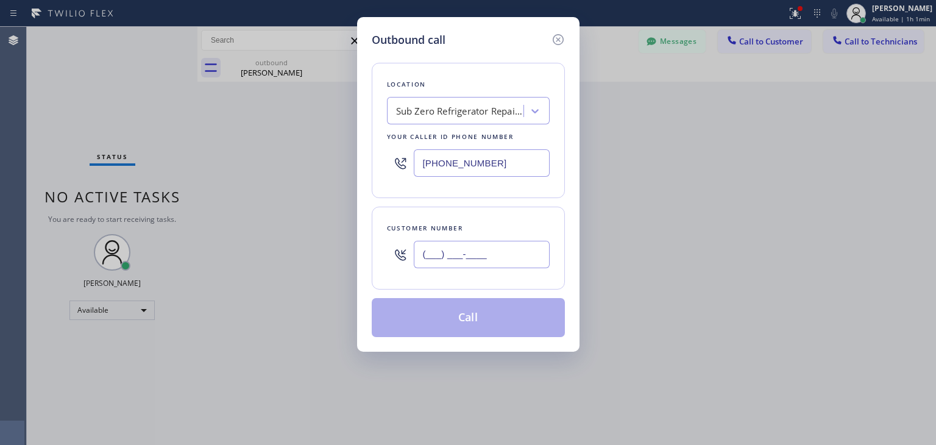
click at [512, 249] on input "(___) ___-____" at bounding box center [482, 254] width 136 height 27
paste input "708) 205-1867"
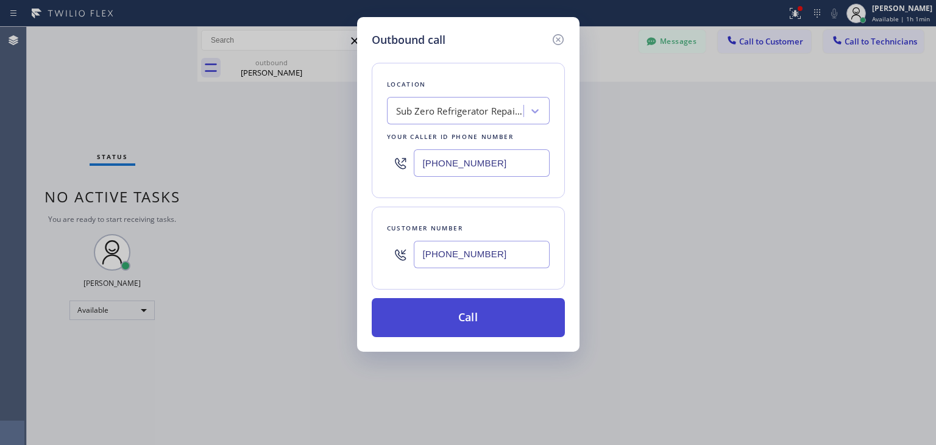
type input "[PHONE_NUMBER]"
click at [516, 320] on button "Call" at bounding box center [468, 317] width 193 height 39
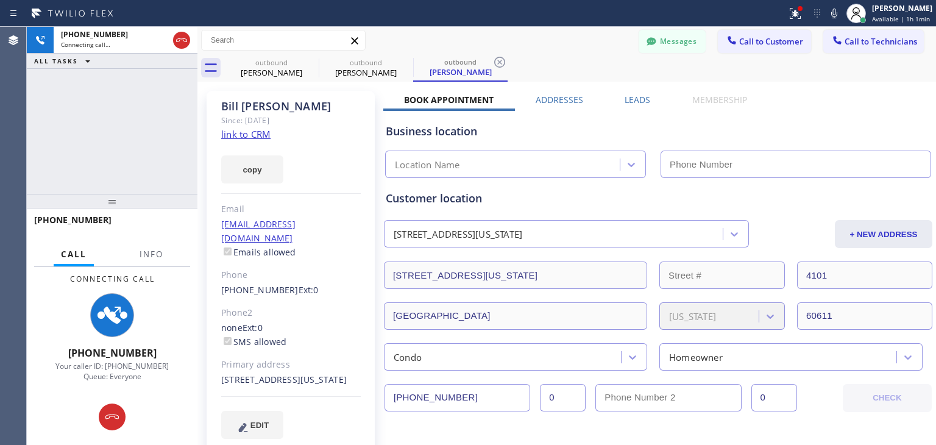
type input "[PHONE_NUMBER]"
click at [681, 43] on button "Messages" at bounding box center [672, 41] width 67 height 23
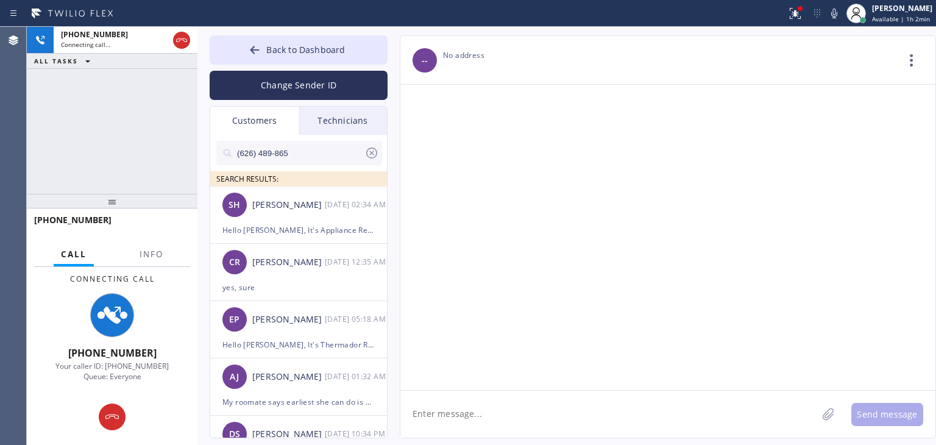
click at [372, 153] on icon at bounding box center [371, 153] width 11 height 11
click at [327, 154] on input "text" at bounding box center [309, 153] width 146 height 24
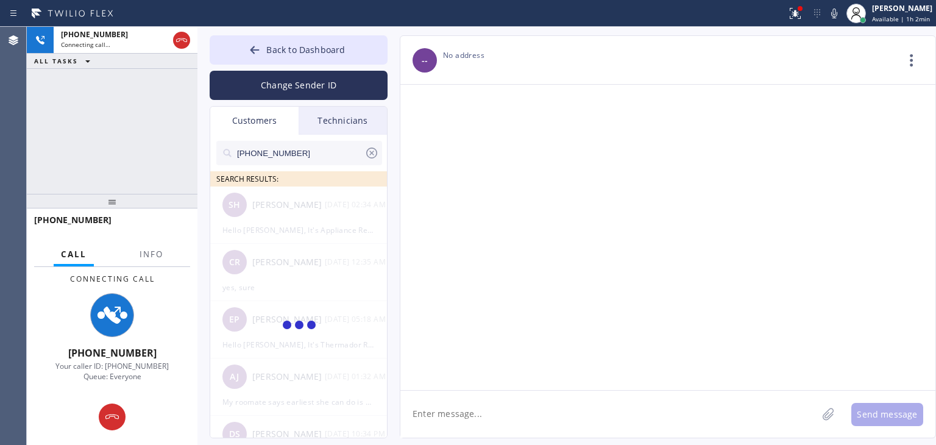
click at [327, 154] on input "[PHONE_NUMBER]" at bounding box center [300, 153] width 129 height 24
click at [327, 154] on input "(708) 205-186" at bounding box center [300, 153] width 129 height 24
type input "(708) 205-186"
drag, startPoint x: 322, startPoint y: 215, endPoint x: 318, endPoint y: 221, distance: 7.4
click at [318, 221] on div at bounding box center [299, 326] width 178 height 279
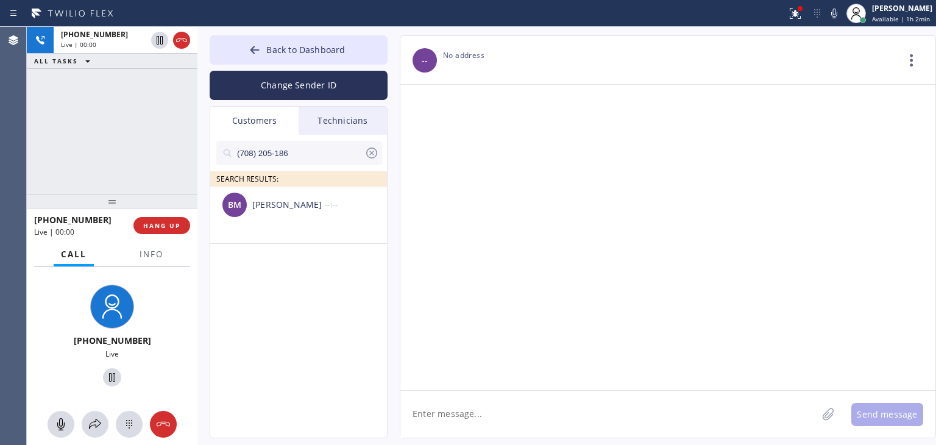
click at [318, 221] on div "BM [PERSON_NAME] --:--" at bounding box center [299, 205] width 178 height 37
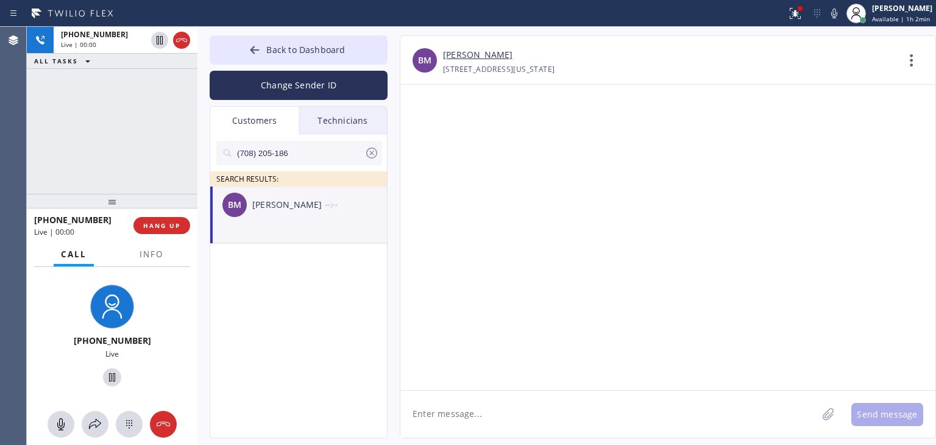
click at [472, 387] on div at bounding box center [668, 237] width 535 height 305
click at [471, 401] on textarea at bounding box center [609, 414] width 417 height 47
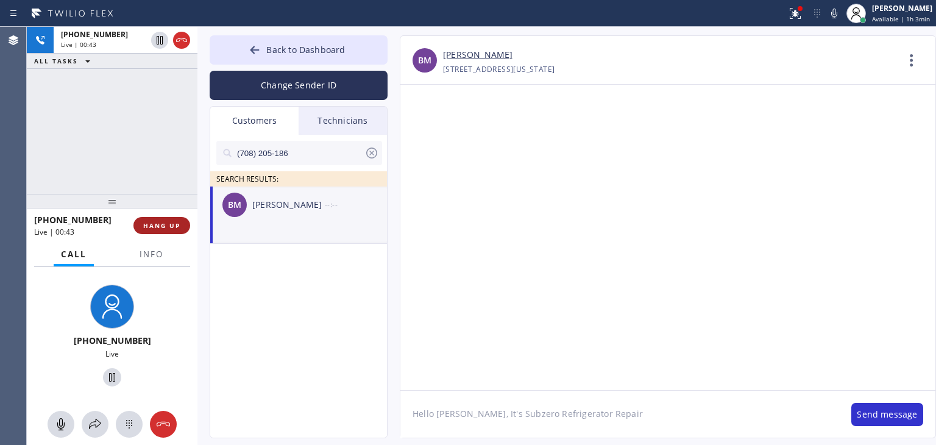
click at [168, 226] on span "HANG UP" at bounding box center [161, 225] width 37 height 9
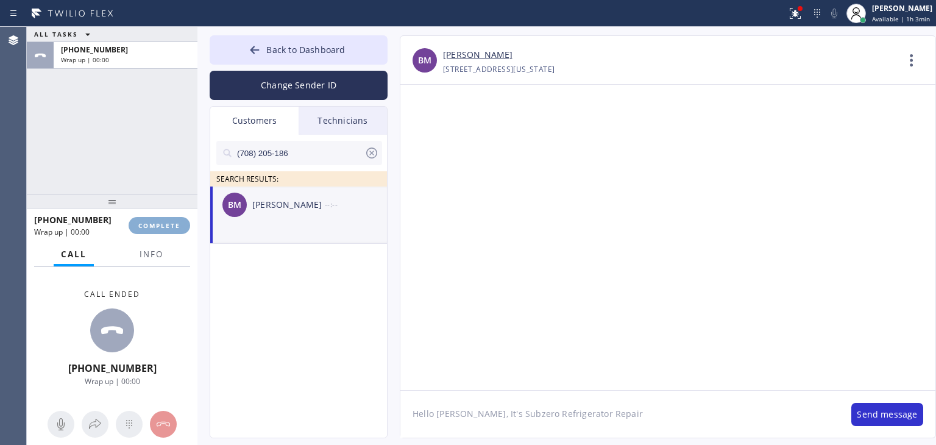
click at [168, 226] on span "COMPLETE" at bounding box center [159, 225] width 42 height 9
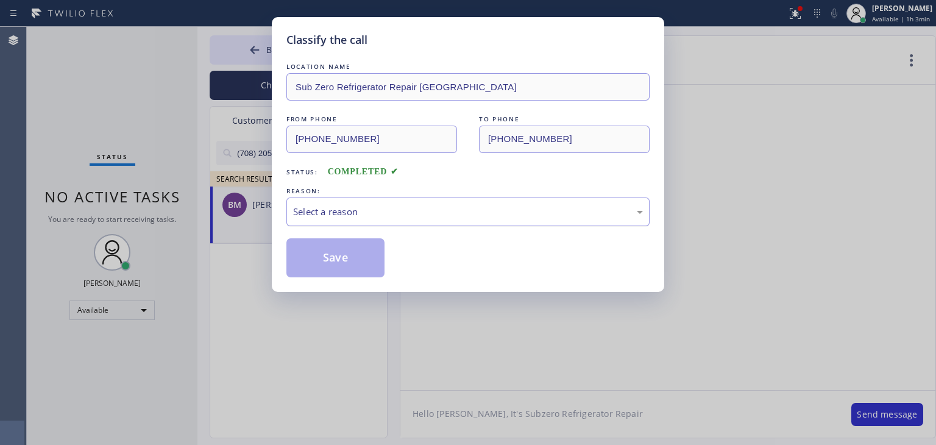
click at [396, 203] on div "Select a reason" at bounding box center [468, 212] width 363 height 29
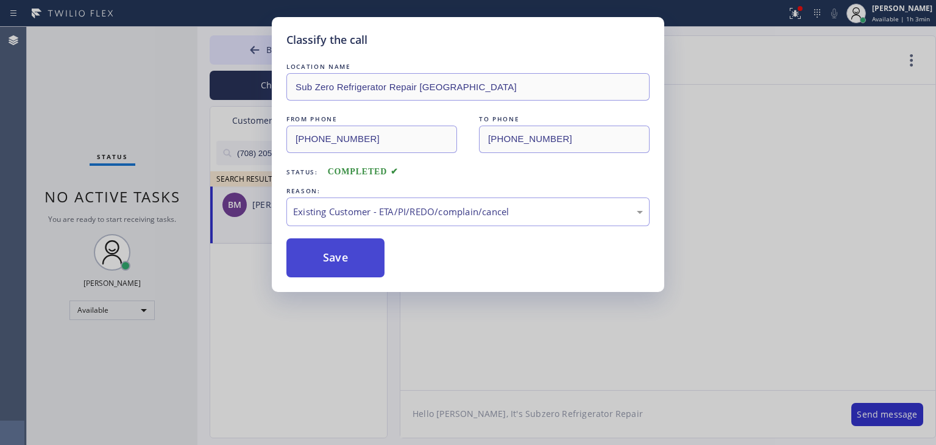
drag, startPoint x: 396, startPoint y: 281, endPoint x: 357, endPoint y: 274, distance: 40.3
click at [357, 274] on button "Save" at bounding box center [336, 257] width 98 height 39
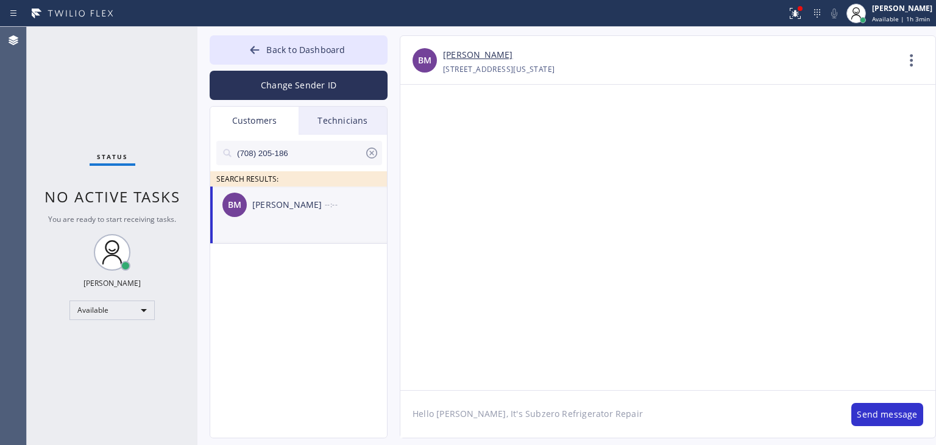
click at [587, 405] on textarea "Hello [PERSON_NAME], It's Subzero Refrigerator Repair" at bounding box center [620, 414] width 439 height 47
type textarea "Hello [PERSON_NAME], It's Subzero Refrigerator Repair about your fridge. acn we…"
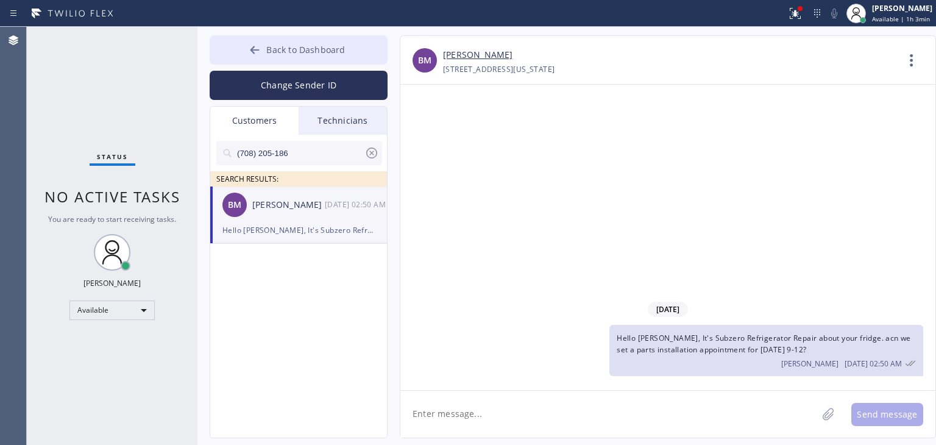
click at [311, 38] on button "Back to Dashboard" at bounding box center [299, 49] width 178 height 29
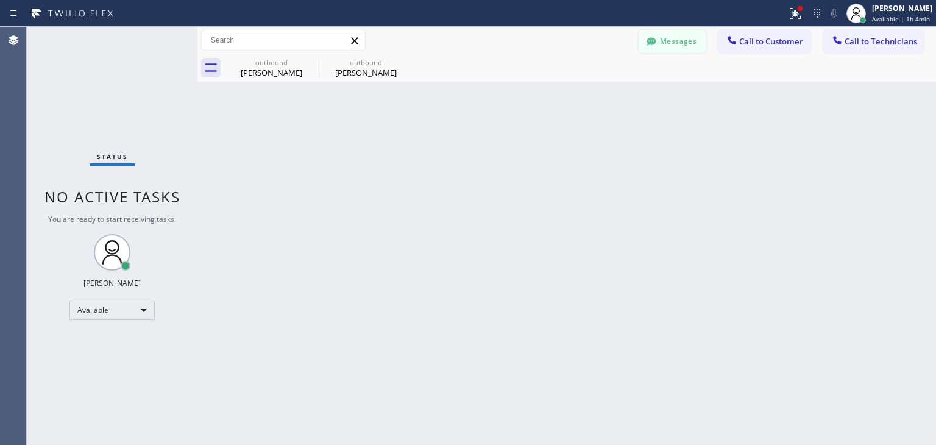
click at [652, 52] on button "Messages" at bounding box center [672, 41] width 67 height 23
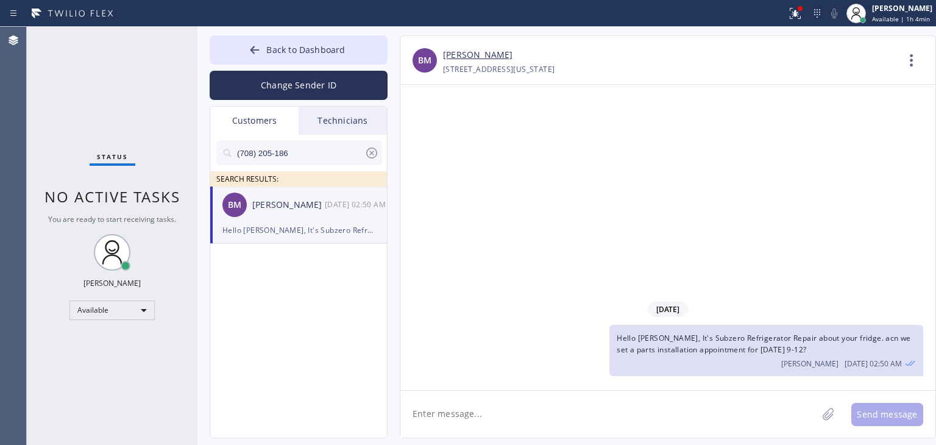
click at [699, 377] on div "[DATE] Hello Bil, It's Subzero Refrigerator Repair about your fridge. acn we se…" at bounding box center [668, 338] width 535 height 82
click at [699, 387] on div "[DATE] Hello Bil, It's Subzero Refrigerator Repair about your fridge. acn we se…" at bounding box center [668, 237] width 535 height 305
click at [691, 402] on textarea at bounding box center [609, 414] width 417 height 47
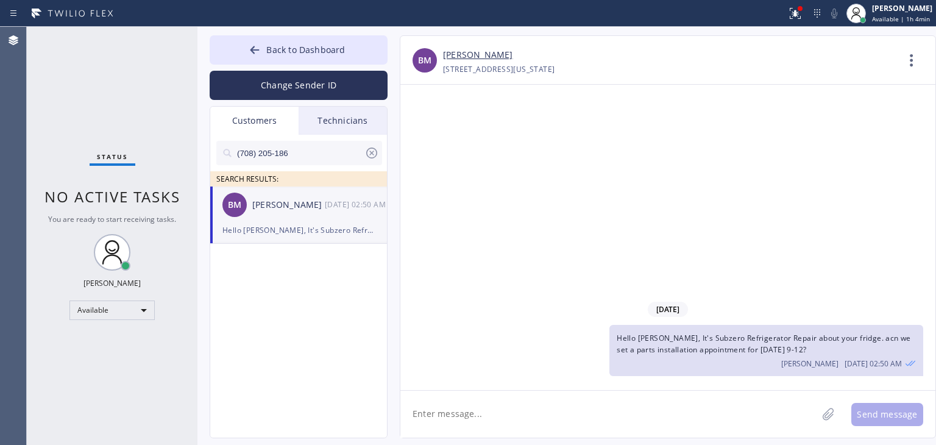
click at [691, 402] on textarea at bounding box center [609, 414] width 417 height 47
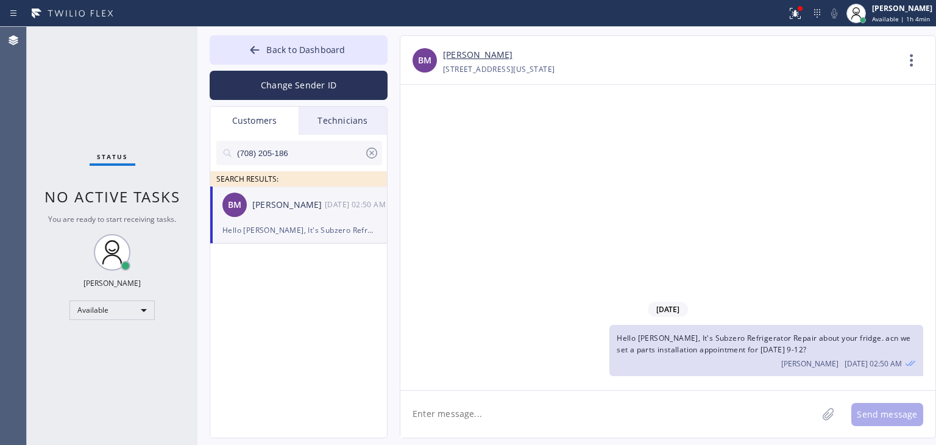
click at [691, 402] on textarea at bounding box center [609, 414] width 417 height 47
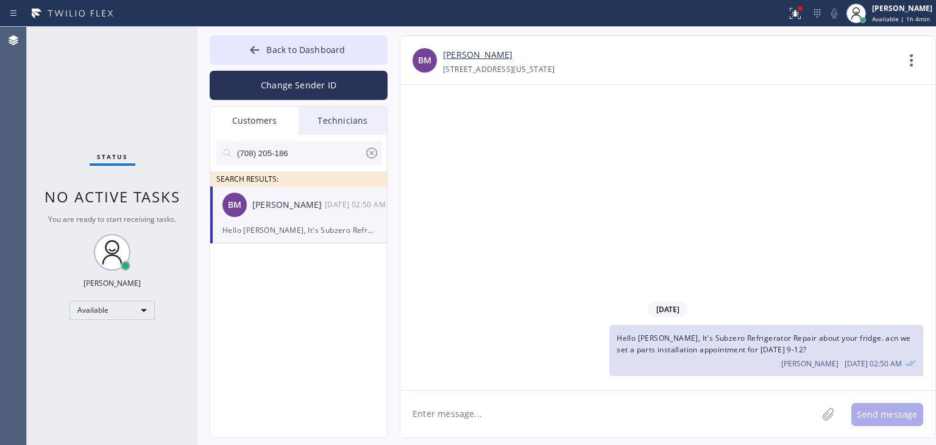
click at [691, 402] on textarea at bounding box center [609, 414] width 417 height 47
type textarea "B"
click at [563, 419] on textarea "Sorry for spelling mistakes, was recotding a vm to you)" at bounding box center [620, 414] width 439 height 47
type textarea "Sorry for spelling mistakes, was recording a vm to you)"
click at [709, 424] on textarea "Sorry for spelling mistakes, was recording a vm to you)" at bounding box center [620, 414] width 439 height 47
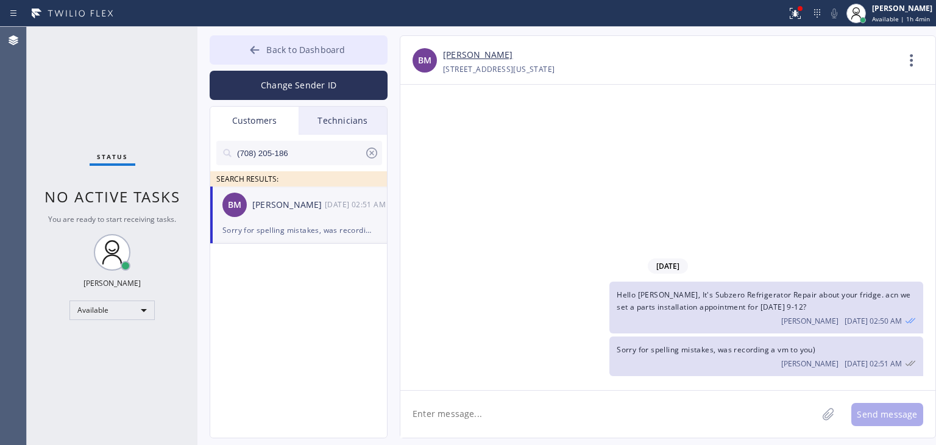
click at [332, 46] on span "Back to Dashboard" at bounding box center [305, 50] width 79 height 12
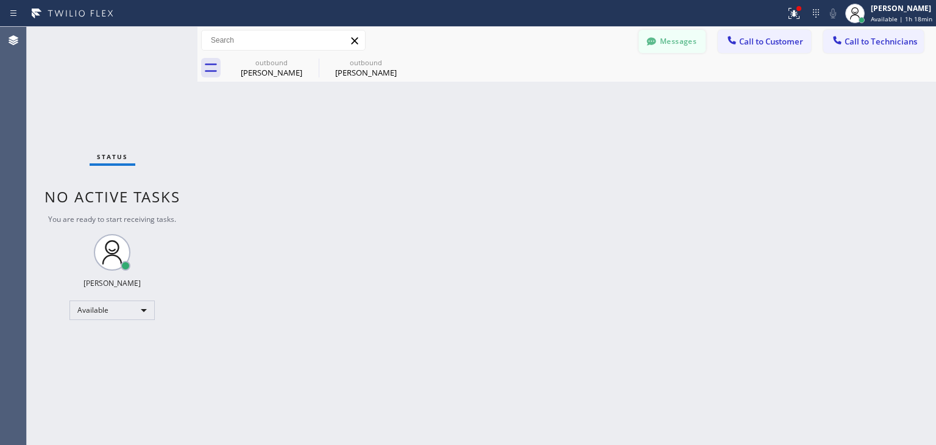
click at [672, 37] on button "Messages" at bounding box center [672, 41] width 67 height 23
